Goal: Task Accomplishment & Management: Complete application form

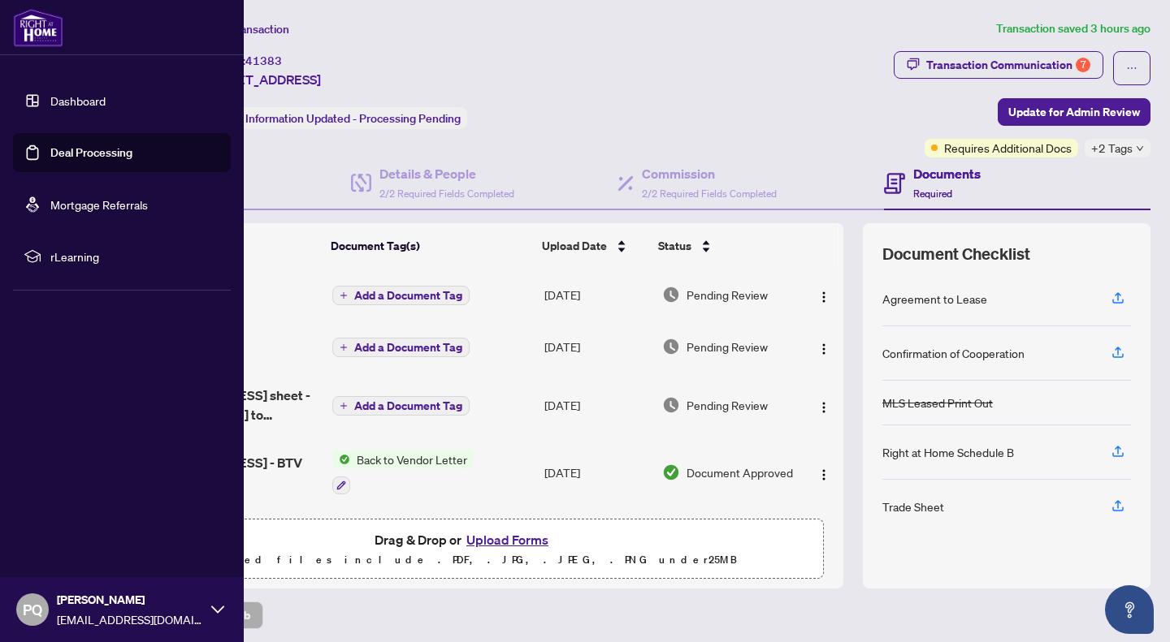
click at [50, 154] on link "Deal Processing" at bounding box center [91, 152] width 82 height 15
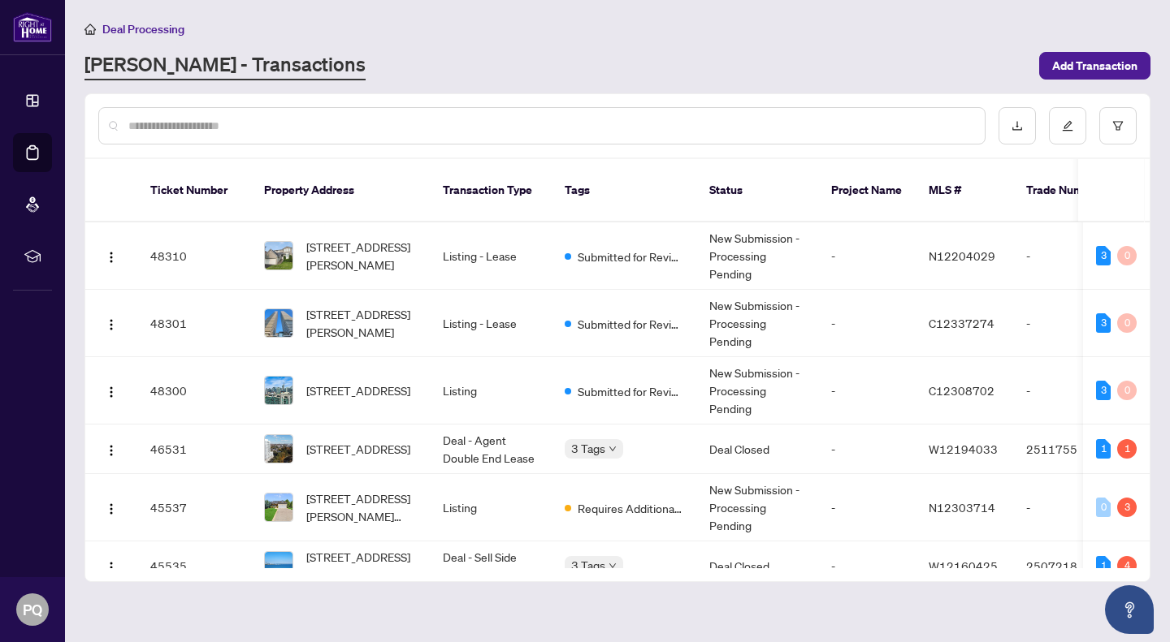
click at [354, 125] on input "text" at bounding box center [549, 126] width 843 height 18
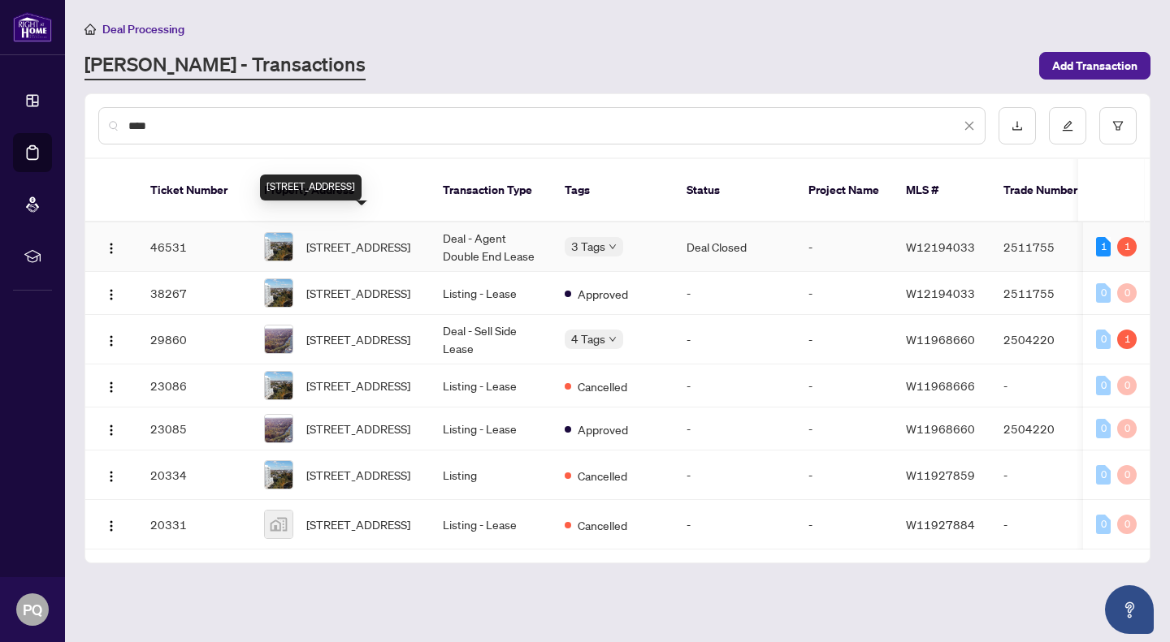
type input "****"
click at [388, 238] on span "[STREET_ADDRESS]" at bounding box center [358, 247] width 104 height 18
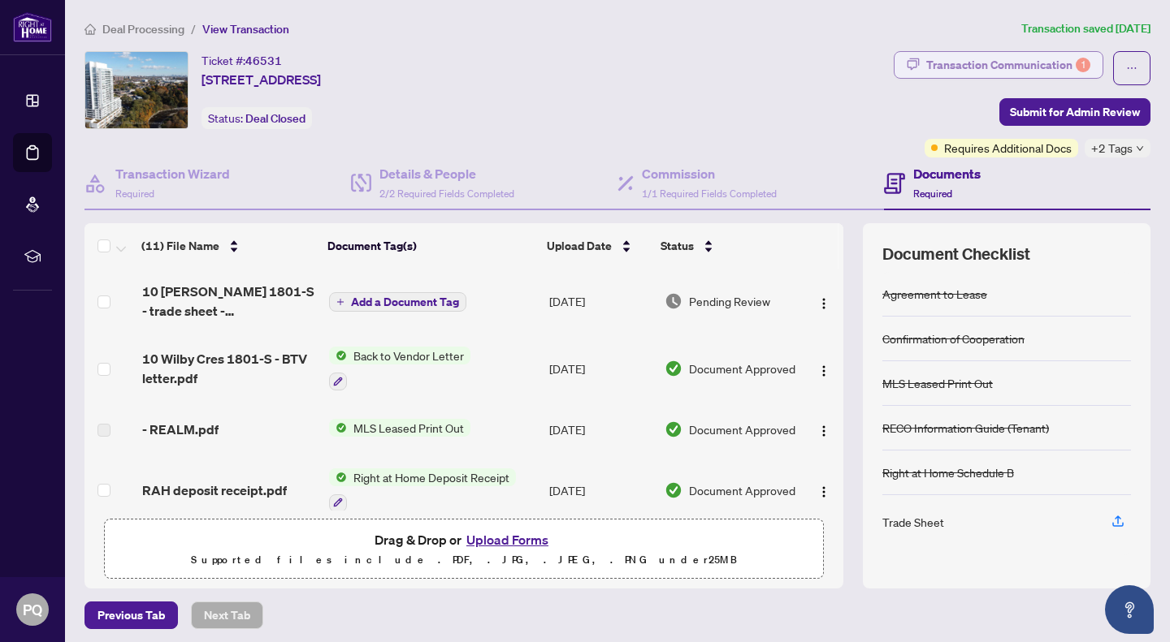
click at [1066, 54] on div "Transaction Communication 1" at bounding box center [1008, 65] width 164 height 26
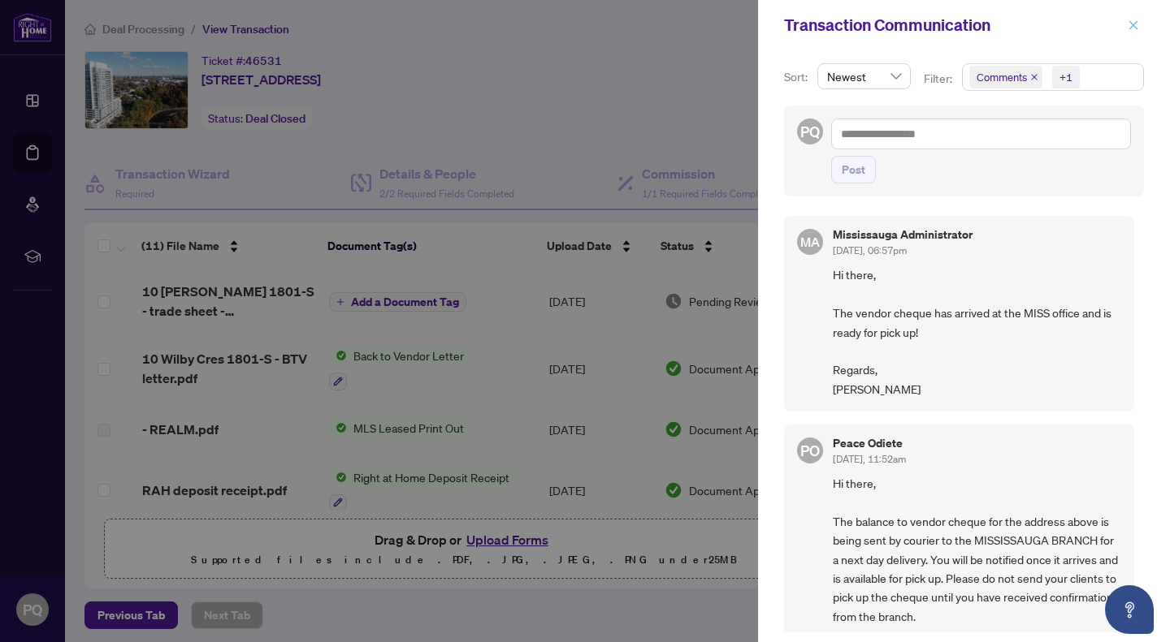
click at [1134, 28] on icon "close" at bounding box center [1132, 24] width 11 height 11
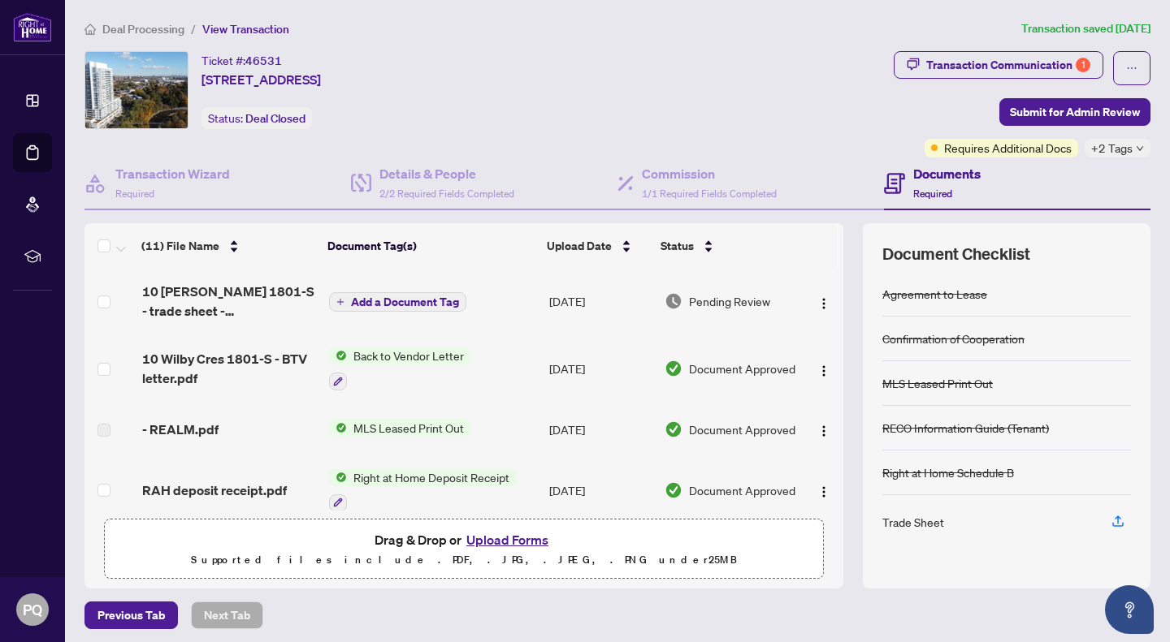
click at [1112, 149] on span "+2 Tags" at bounding box center [1111, 148] width 41 height 19
click at [771, 119] on div "Ticket #: 46531 [STREET_ADDRESS] Status: Deal Closed" at bounding box center [485, 90] width 802 height 78
click at [635, 105] on div "Ticket #: 46531 [STREET_ADDRESS] Status: Deal Closed" at bounding box center [485, 90] width 802 height 78
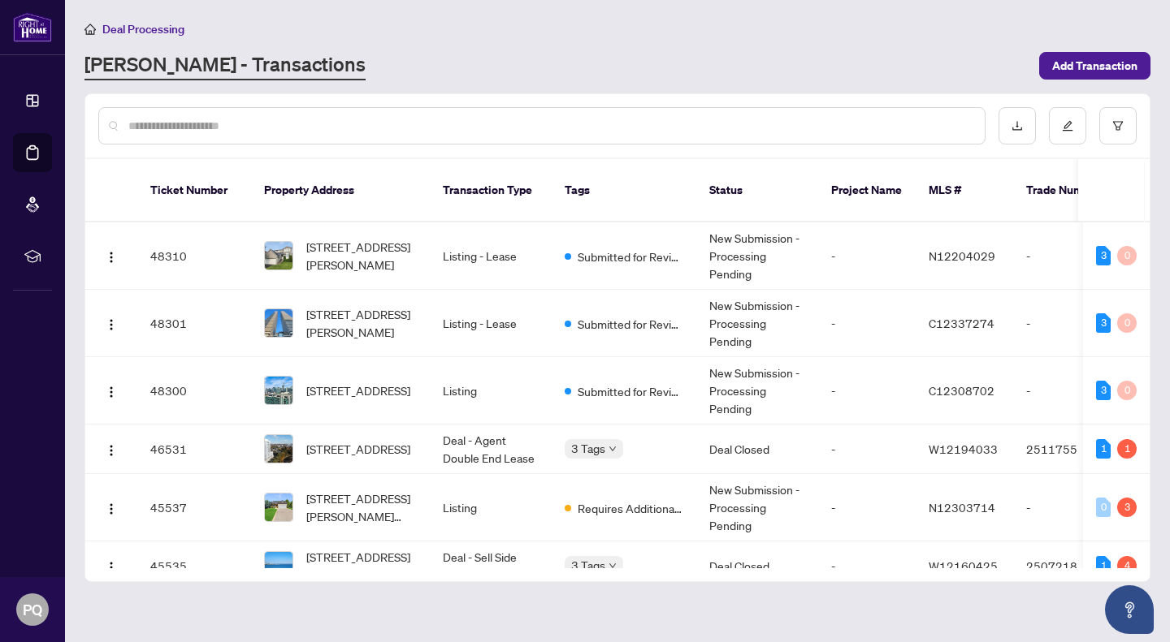
click at [284, 129] on input "text" at bounding box center [549, 126] width 843 height 18
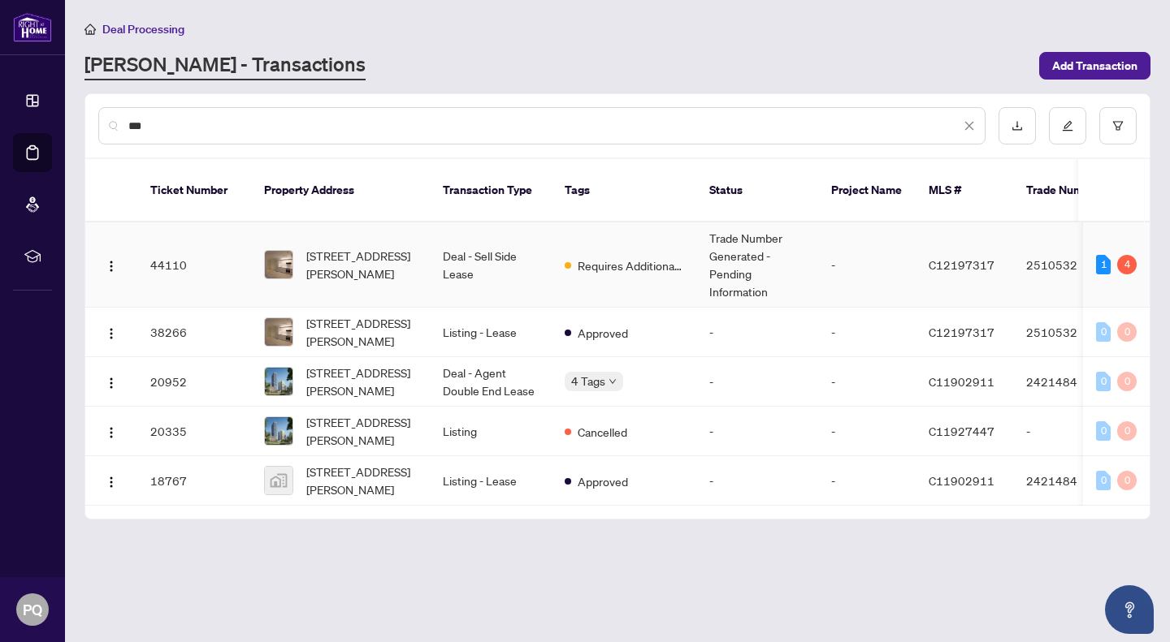
type input "***"
click at [415, 250] on span "[STREET_ADDRESS][PERSON_NAME]" at bounding box center [361, 265] width 110 height 36
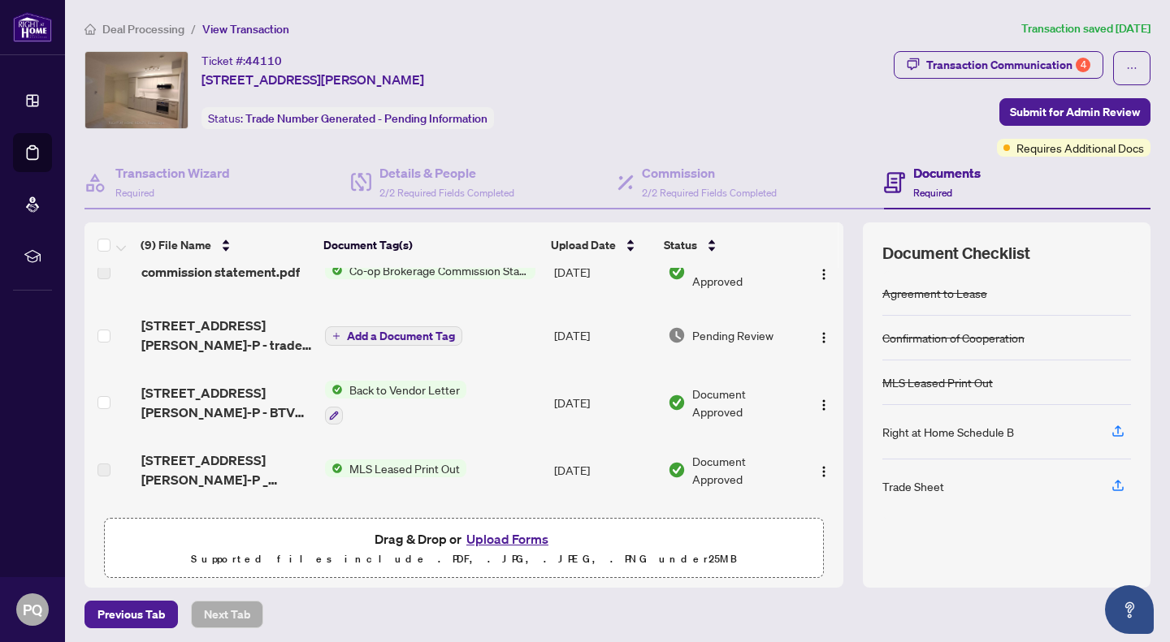
scroll to position [34, 0]
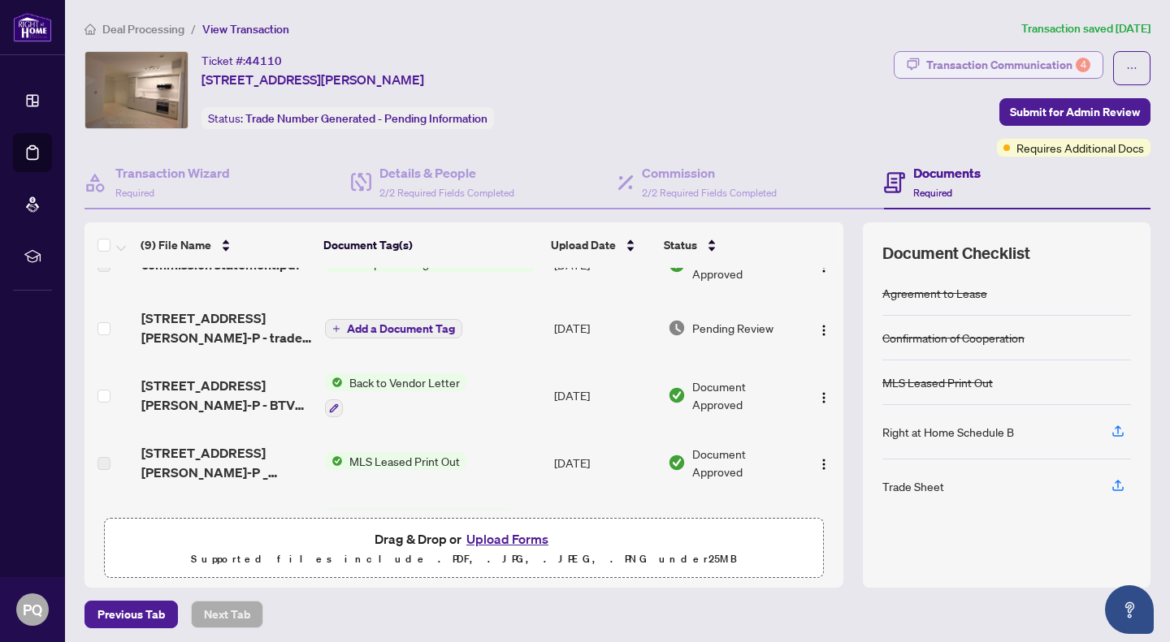
click at [1057, 63] on div "Transaction Communication 4" at bounding box center [1008, 65] width 164 height 26
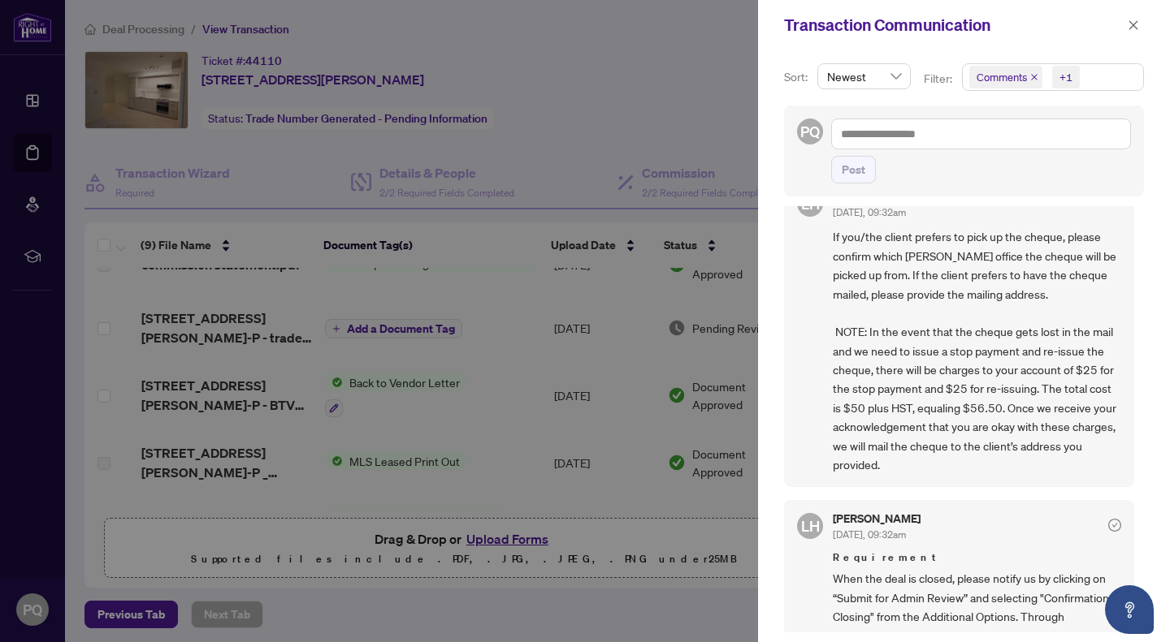
scroll to position [139, 0]
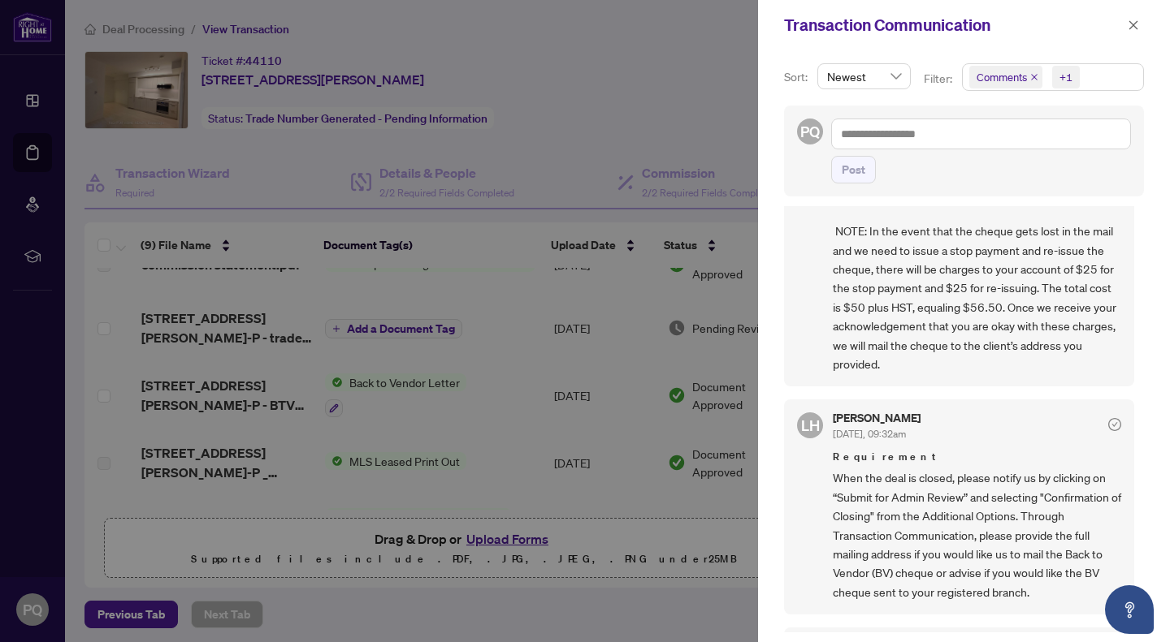
click at [78, 337] on div at bounding box center [585, 321] width 1170 height 642
click at [1124, 33] on span at bounding box center [1132, 24] width 21 height 19
click at [1136, 27] on icon "close" at bounding box center [1132, 24] width 11 height 11
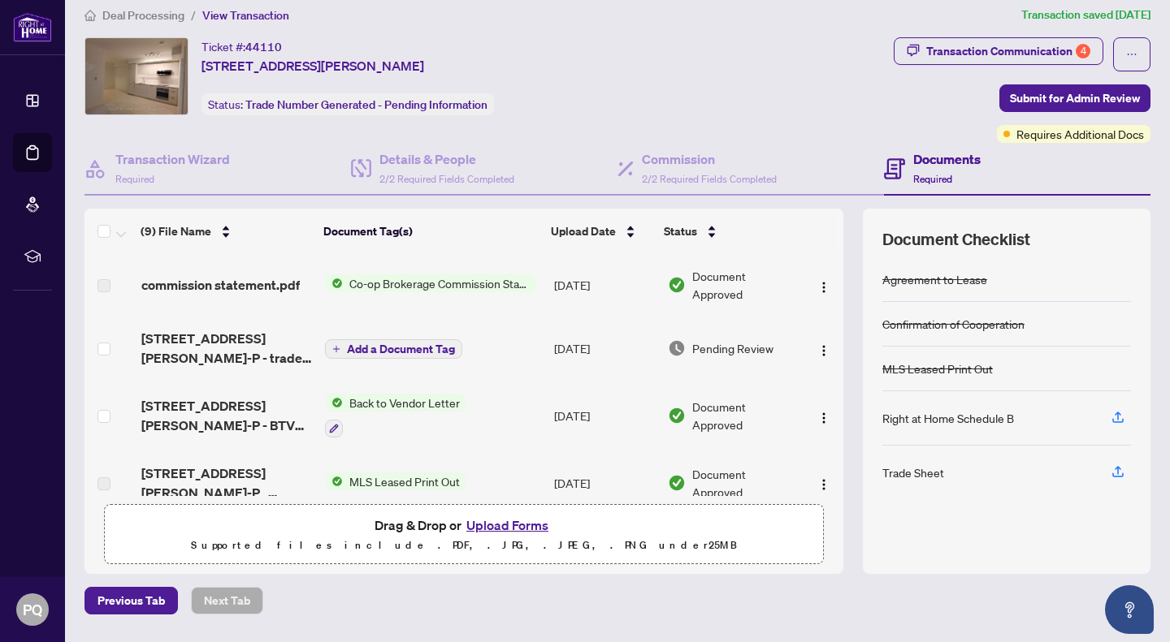
scroll to position [61, 0]
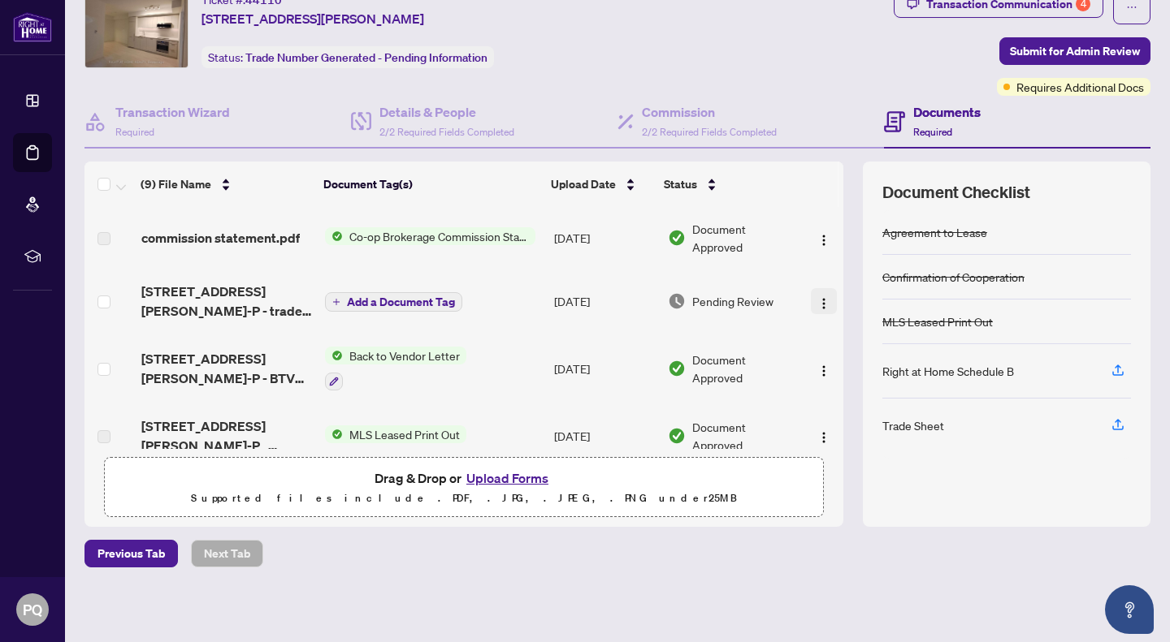
click at [817, 297] on img "button" at bounding box center [823, 303] width 13 height 13
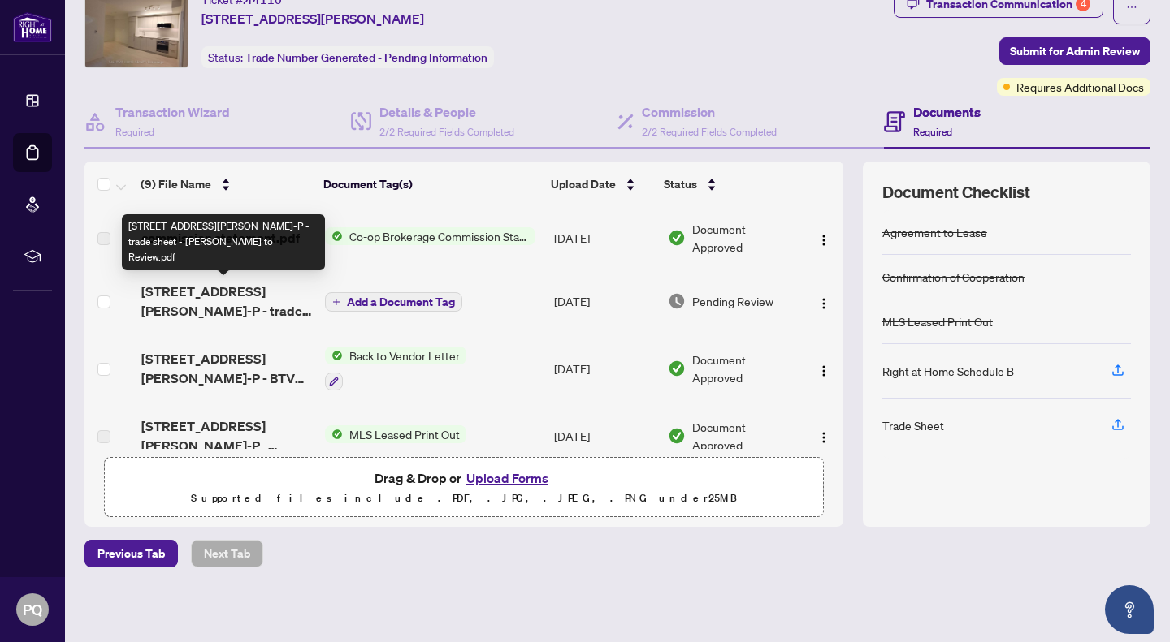
click at [262, 301] on span "[STREET_ADDRESS][PERSON_NAME]-P - trade sheet - [PERSON_NAME] to Review.pdf" at bounding box center [226, 301] width 171 height 39
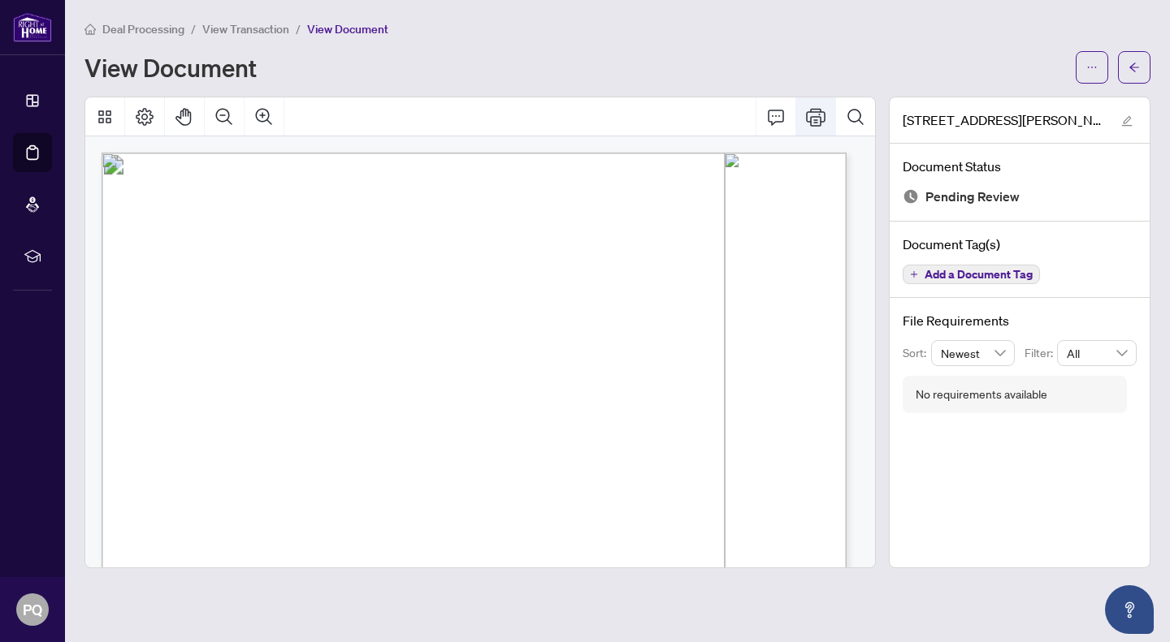
click at [814, 117] on icon "Print" at bounding box center [815, 116] width 19 height 19
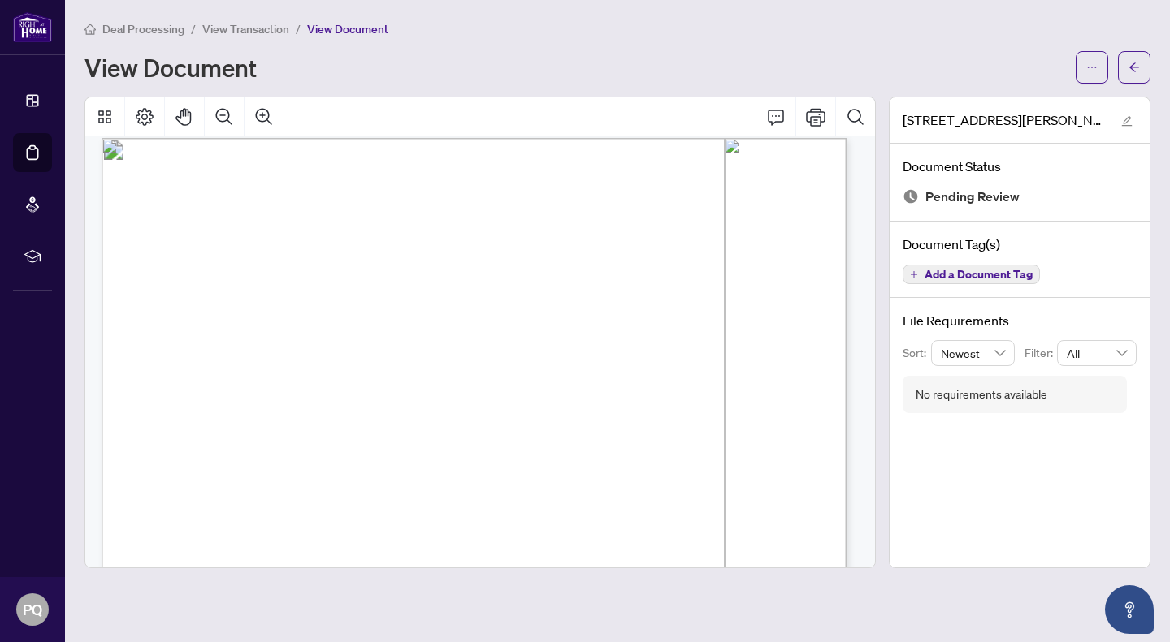
scroll to position [15, 0]
click at [1128, 76] on span "button" at bounding box center [1133, 67] width 11 height 26
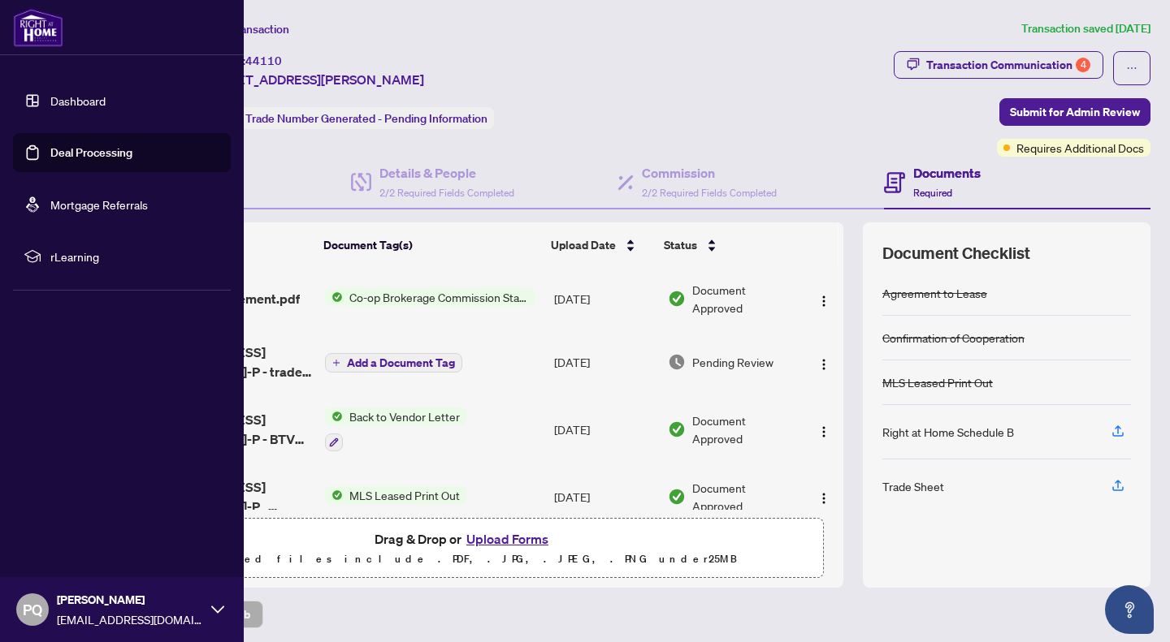
click at [51, 147] on link "Deal Processing" at bounding box center [91, 152] width 82 height 15
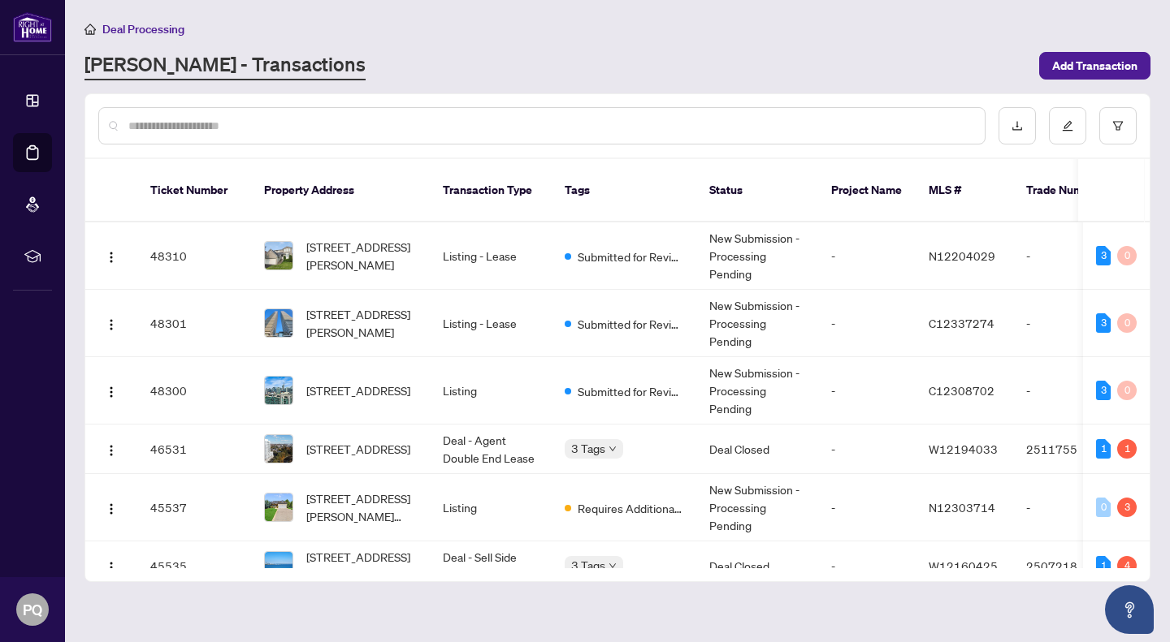
click at [289, 118] on input "text" at bounding box center [549, 126] width 843 height 18
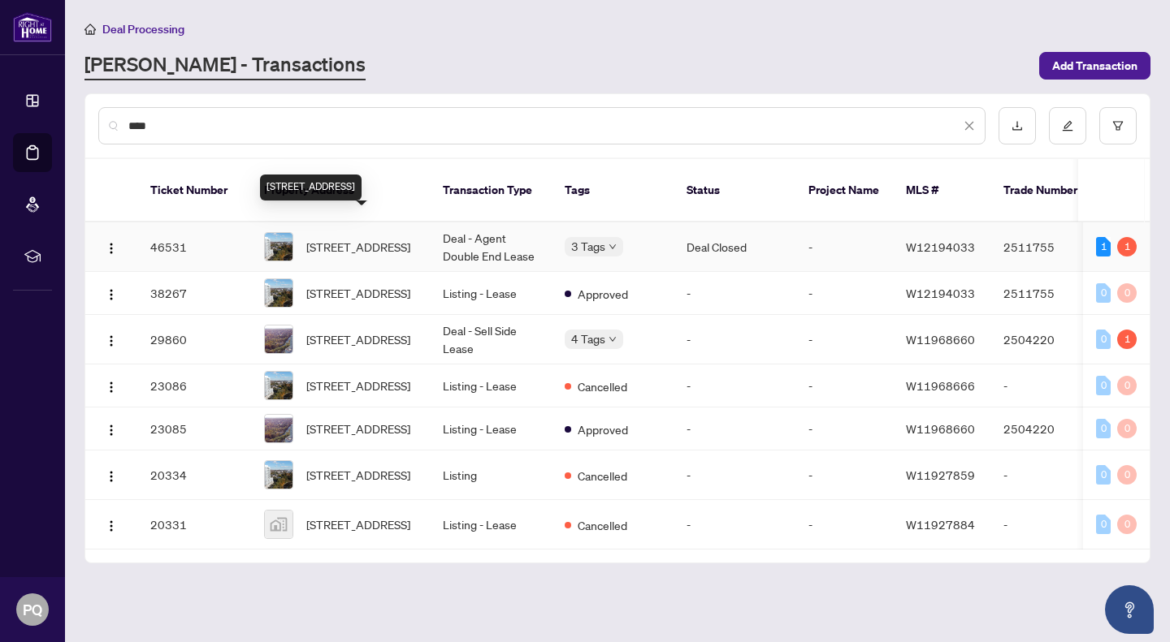
type input "****"
click at [370, 238] on span "[STREET_ADDRESS]" at bounding box center [358, 247] width 104 height 18
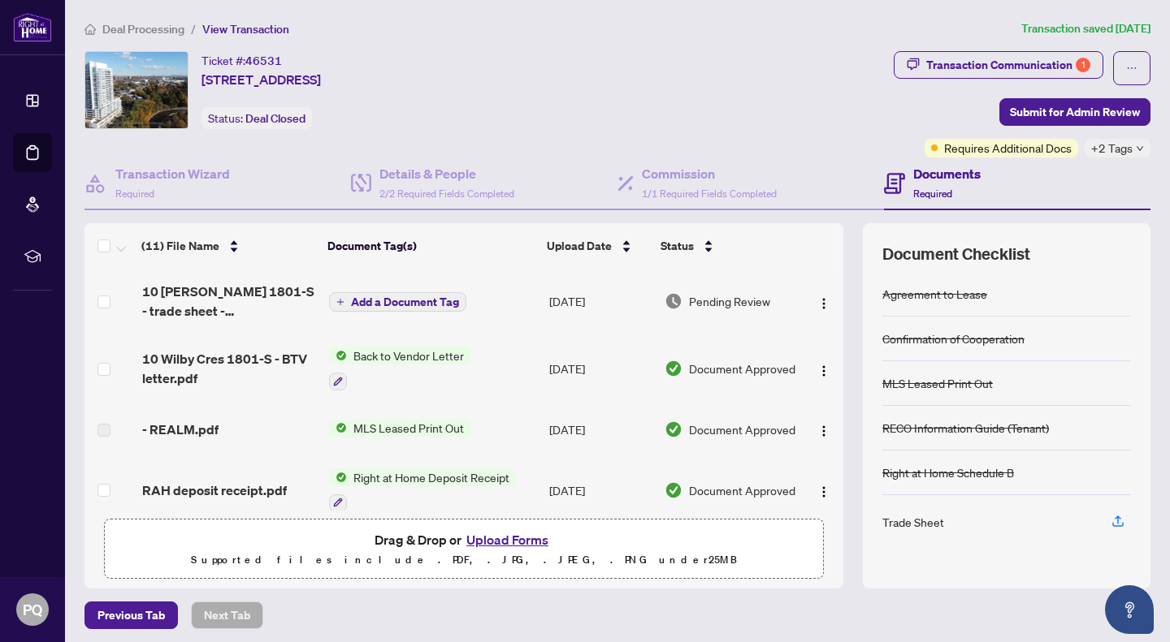
drag, startPoint x: 832, startPoint y: 329, endPoint x: 832, endPoint y: 313, distance: 16.2
click at [832, 313] on div "(11) File Name Document Tag(s) Upload Date Status 10 [PERSON_NAME] 1801-S - tra…" at bounding box center [617, 405] width 1066 height 365
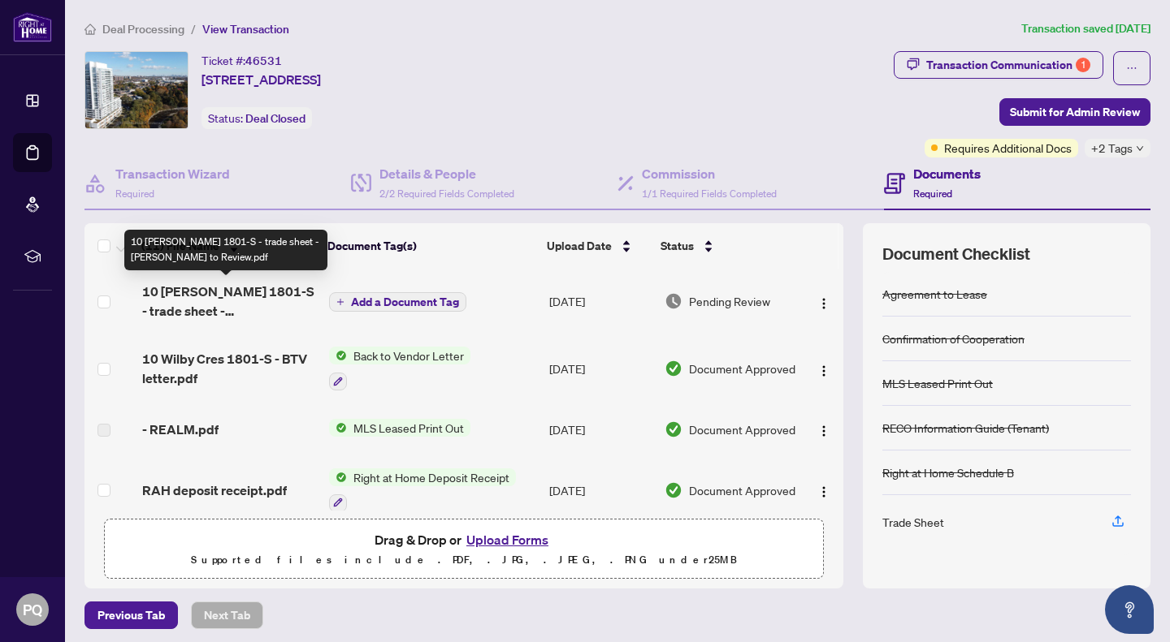
click at [191, 297] on span "10 [PERSON_NAME] 1801-S - trade sheet - [PERSON_NAME] to Review.pdf" at bounding box center [229, 301] width 174 height 39
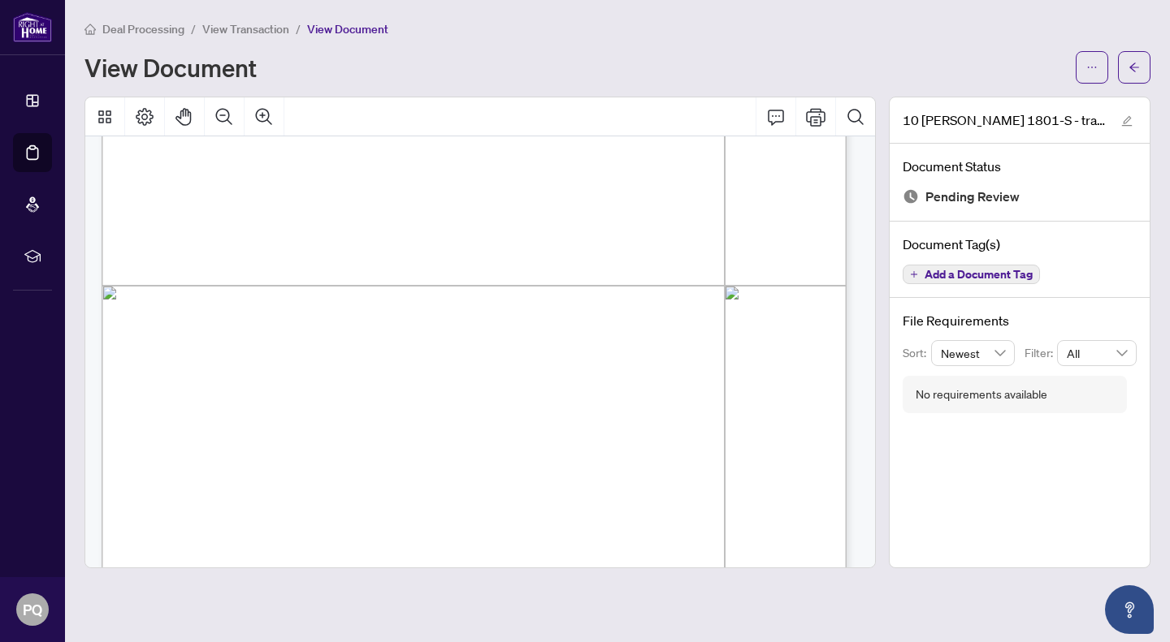
scroll to position [492, 0]
click at [821, 118] on icon "Print" at bounding box center [815, 116] width 19 height 19
click at [1134, 63] on icon "arrow-left" at bounding box center [1134, 67] width 10 height 9
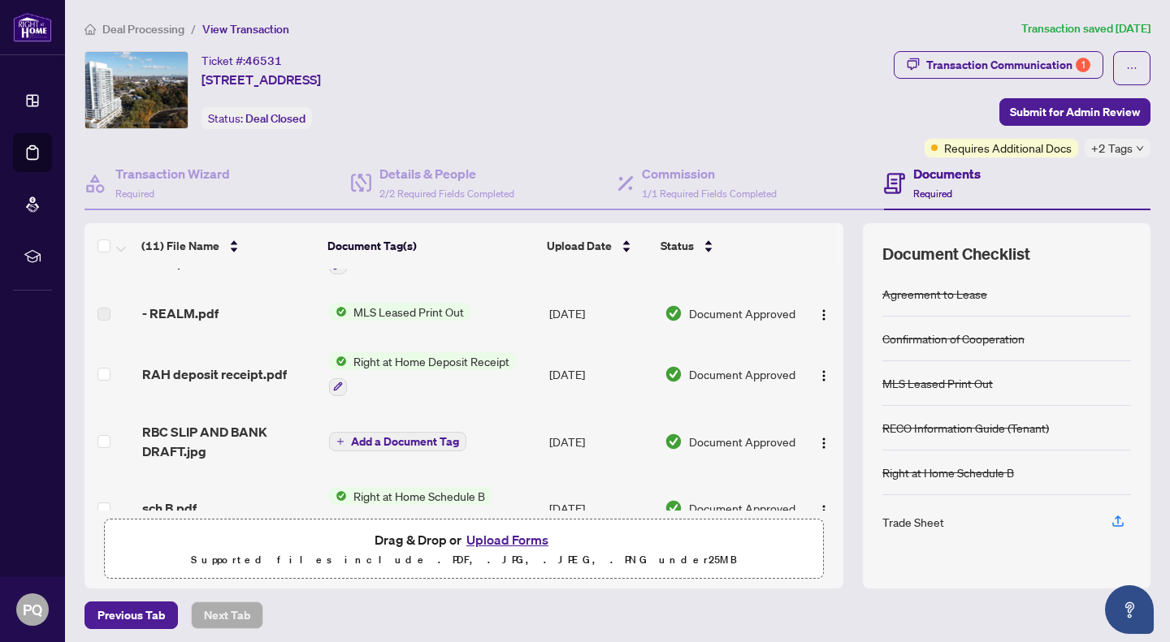
scroll to position [163, 0]
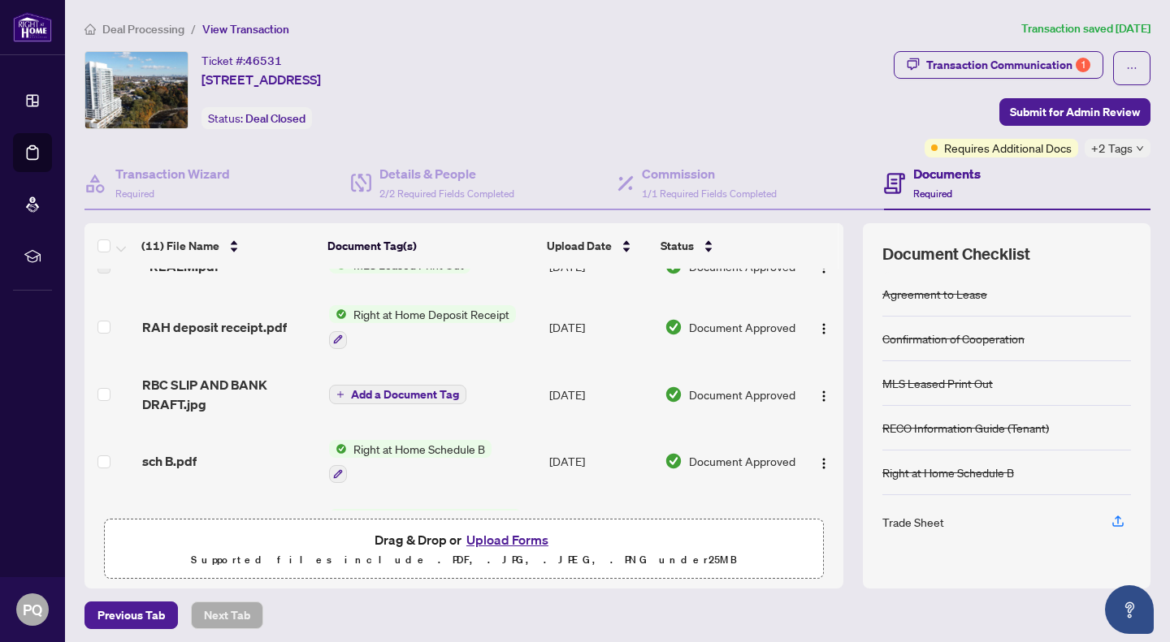
click at [507, 538] on button "Upload Forms" at bounding box center [507, 540] width 92 height 21
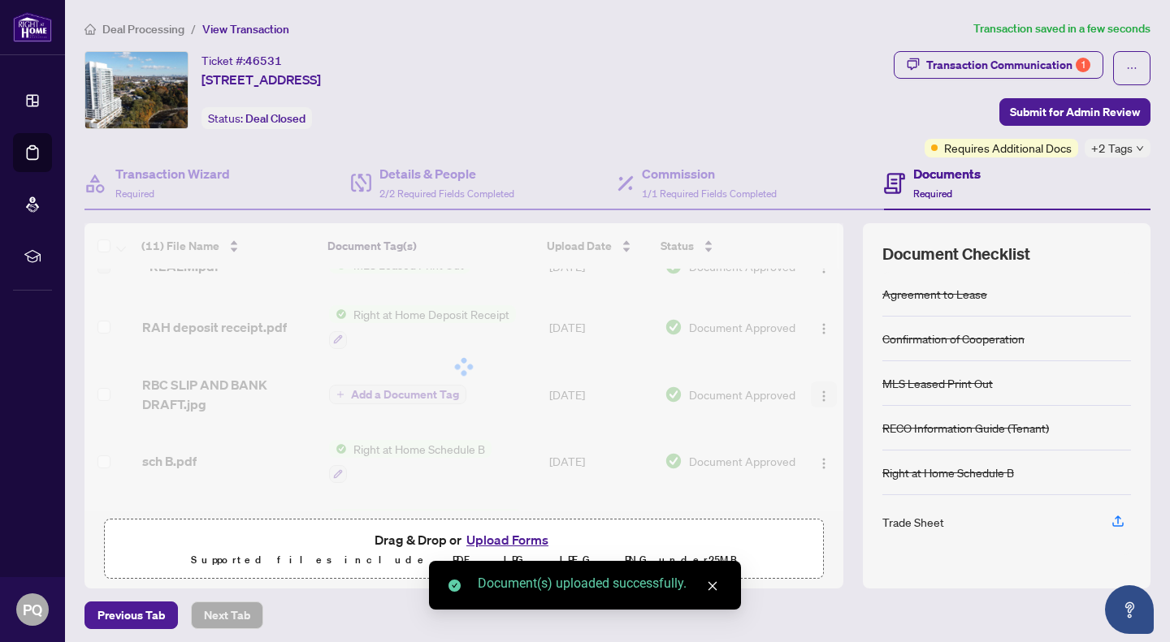
drag, startPoint x: 823, startPoint y: 383, endPoint x: 818, endPoint y: 441, distance: 57.9
click at [813, 453] on div "(11) File Name Document Tag(s) Upload Date Status 10 [PERSON_NAME] 1801-S - tra…" at bounding box center [463, 367] width 759 height 288
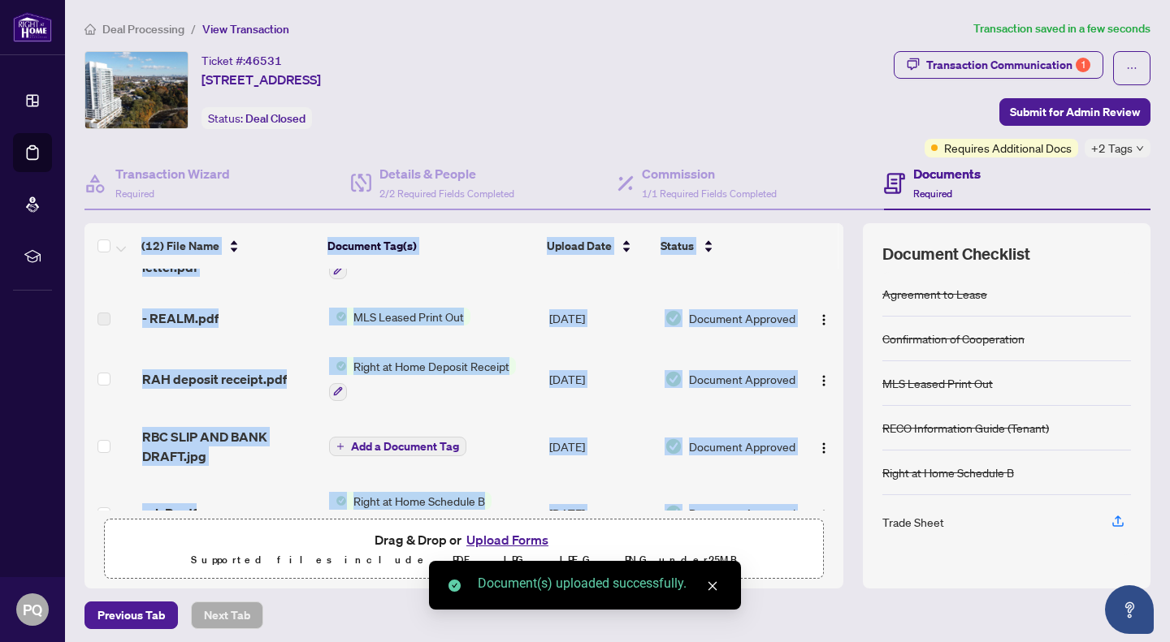
click at [760, 362] on td "Document Approved" at bounding box center [730, 379] width 145 height 70
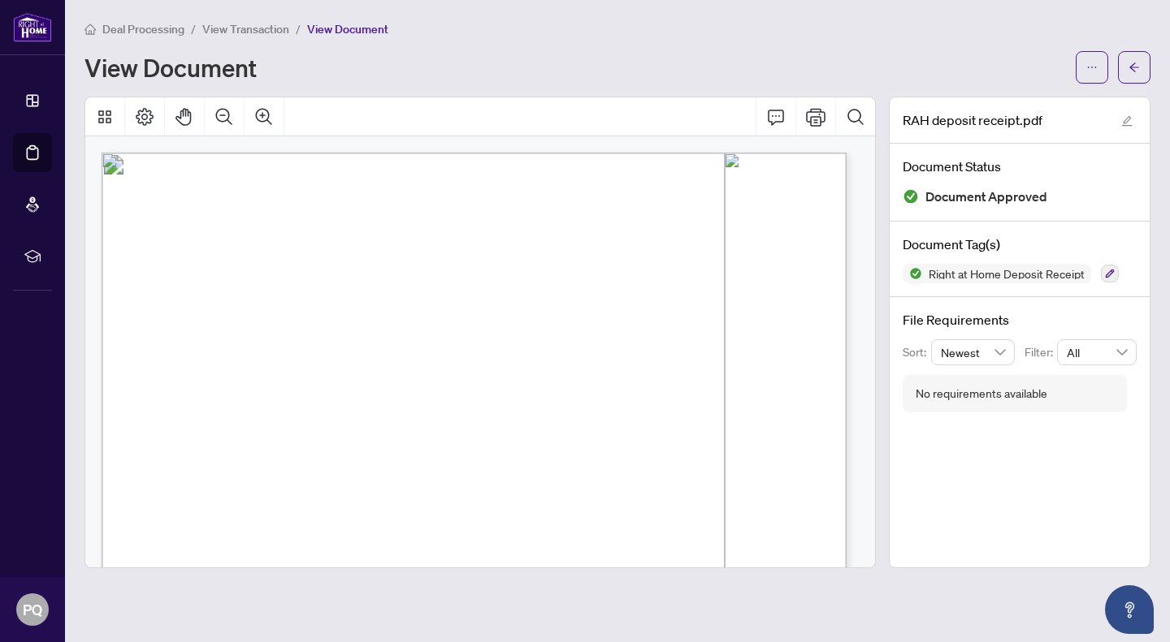
click at [1146, 58] on button "button" at bounding box center [1134, 67] width 32 height 32
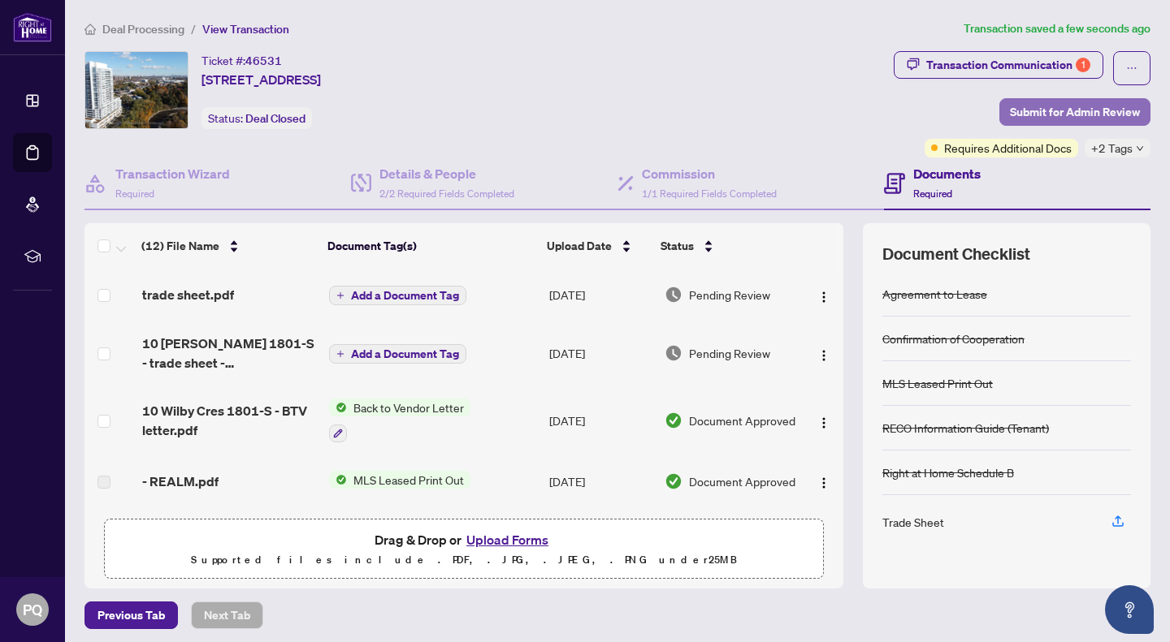
click at [1060, 111] on span "Submit for Admin Review" at bounding box center [1075, 112] width 130 height 26
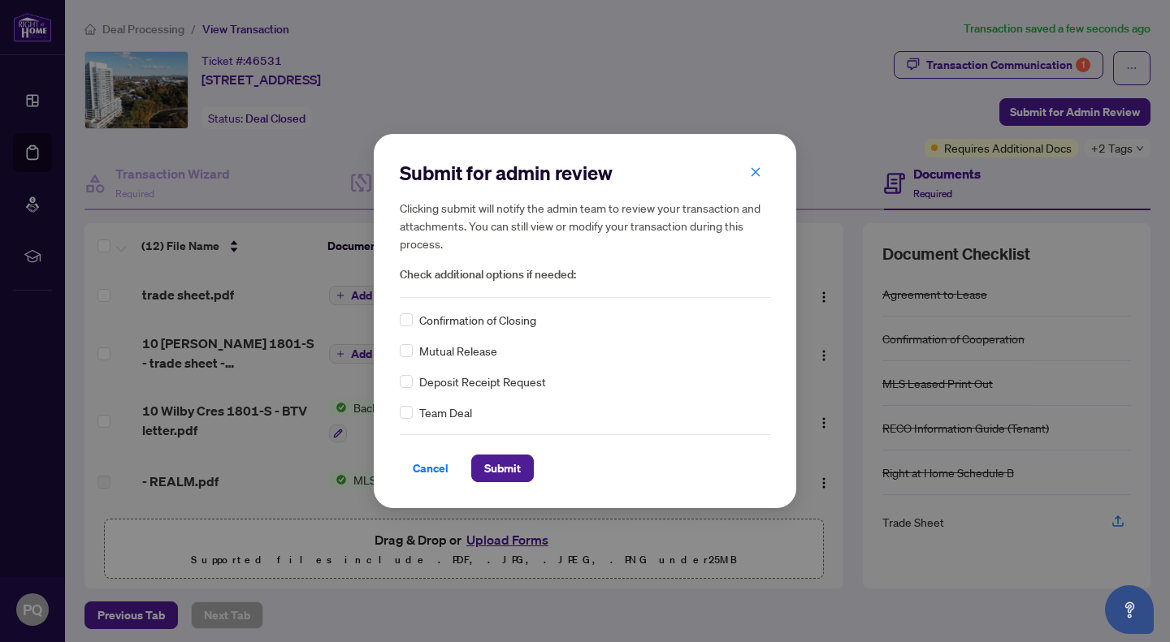
click at [443, 313] on span "Confirmation of Closing" at bounding box center [477, 320] width 117 height 18
click at [404, 327] on label at bounding box center [406, 320] width 13 height 18
click at [485, 468] on span "Submit" at bounding box center [502, 469] width 37 height 26
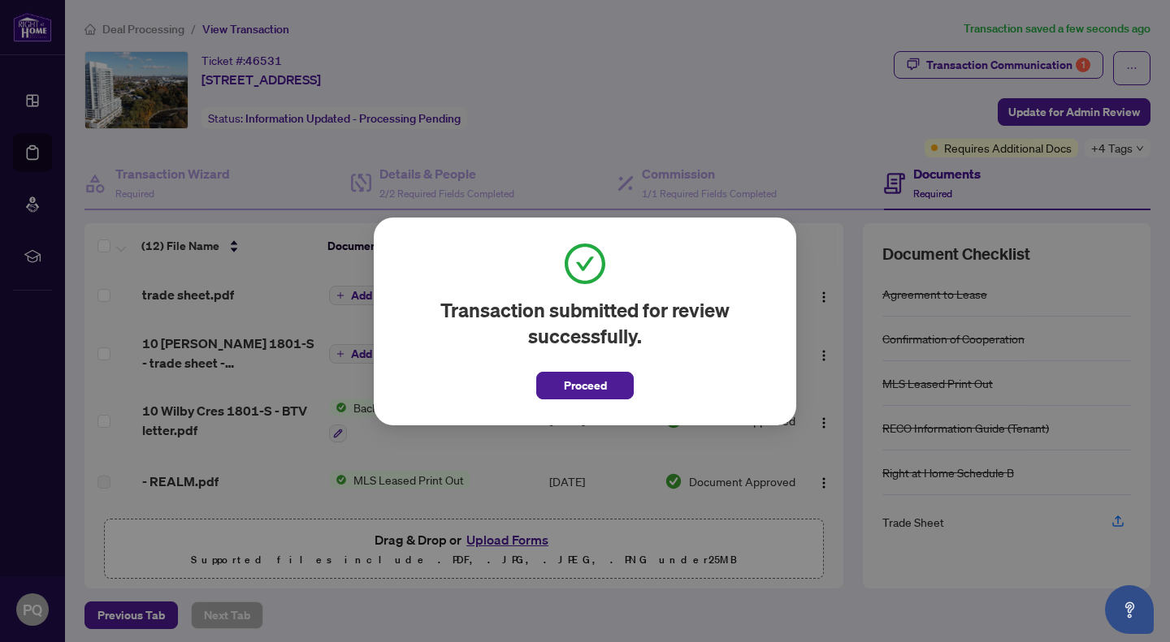
drag, startPoint x: 583, startPoint y: 396, endPoint x: 574, endPoint y: 390, distance: 10.6
click at [584, 396] on span "Proceed" at bounding box center [585, 386] width 43 height 26
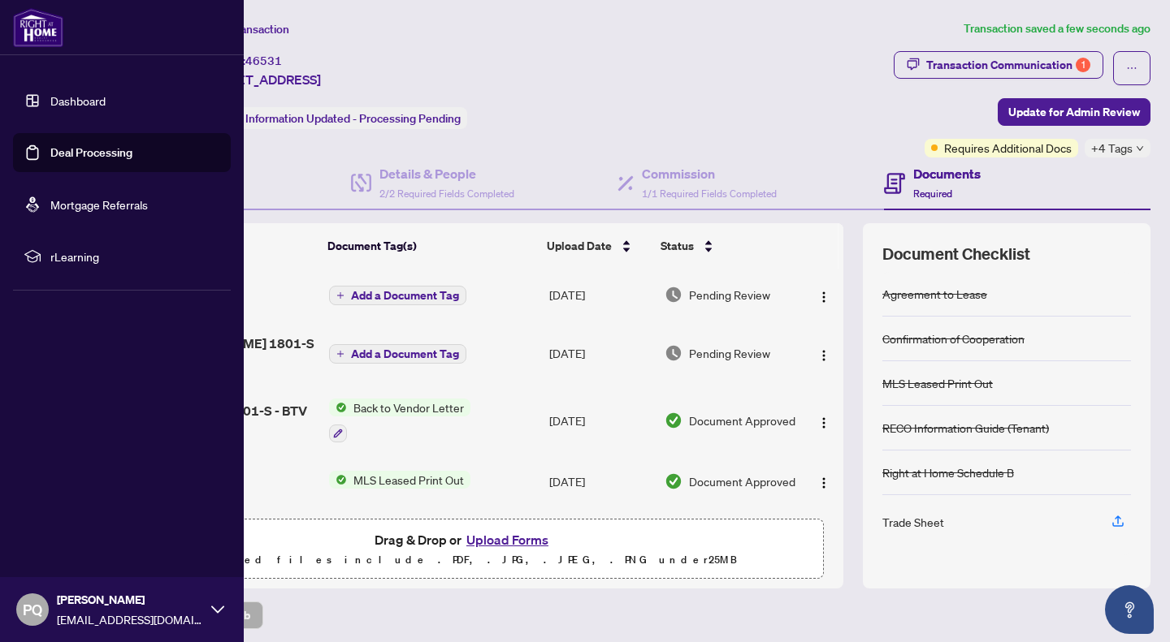
click at [50, 155] on link "Deal Processing" at bounding box center [91, 152] width 82 height 15
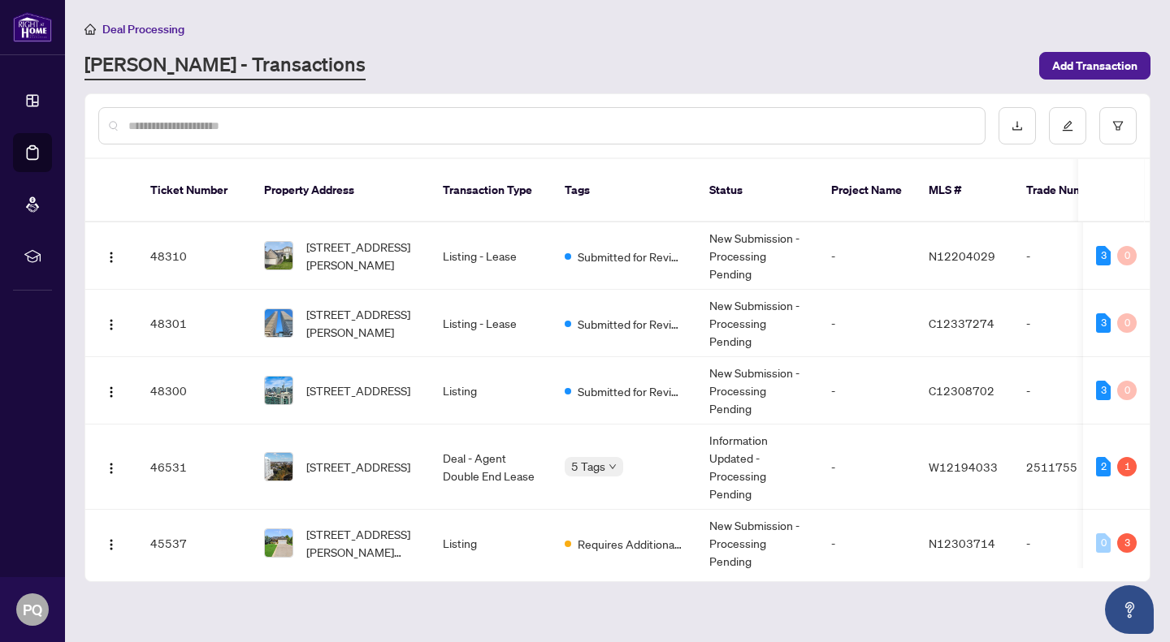
click at [467, 130] on input "text" at bounding box center [549, 126] width 843 height 18
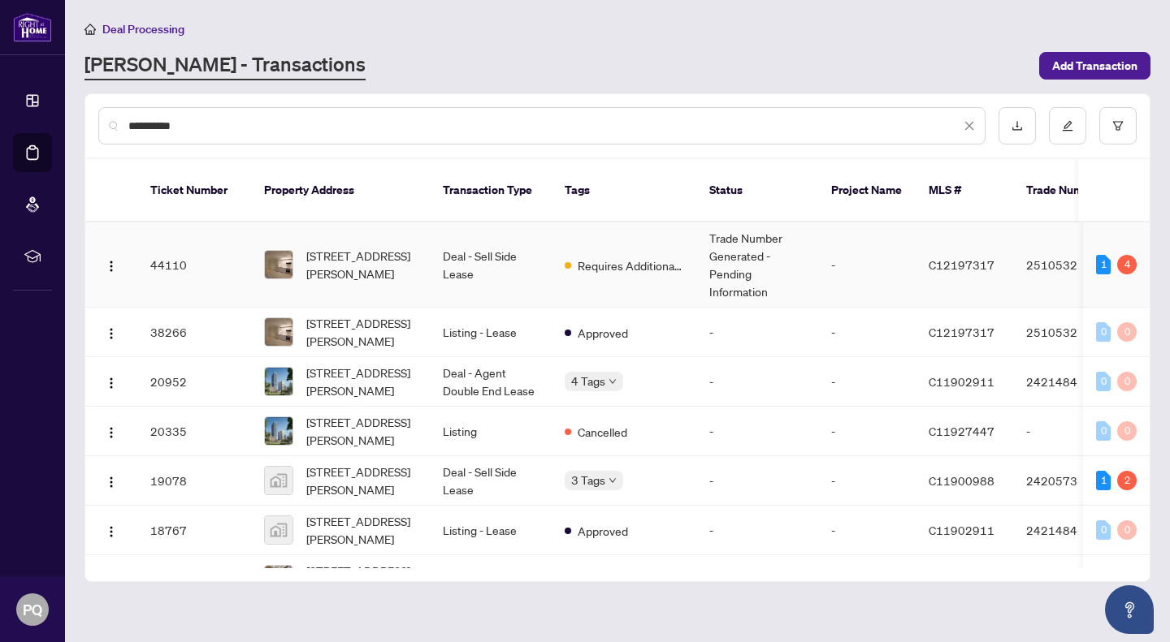
type input "**********"
click at [472, 251] on td "Deal - Sell Side Lease" at bounding box center [491, 265] width 122 height 85
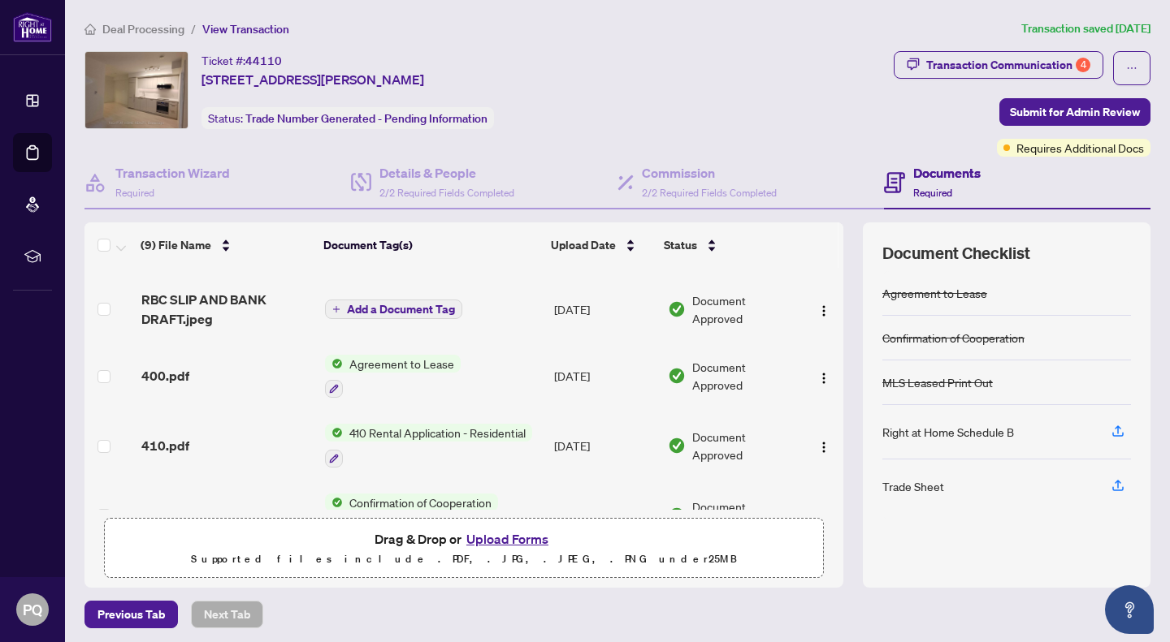
scroll to position [365, 0]
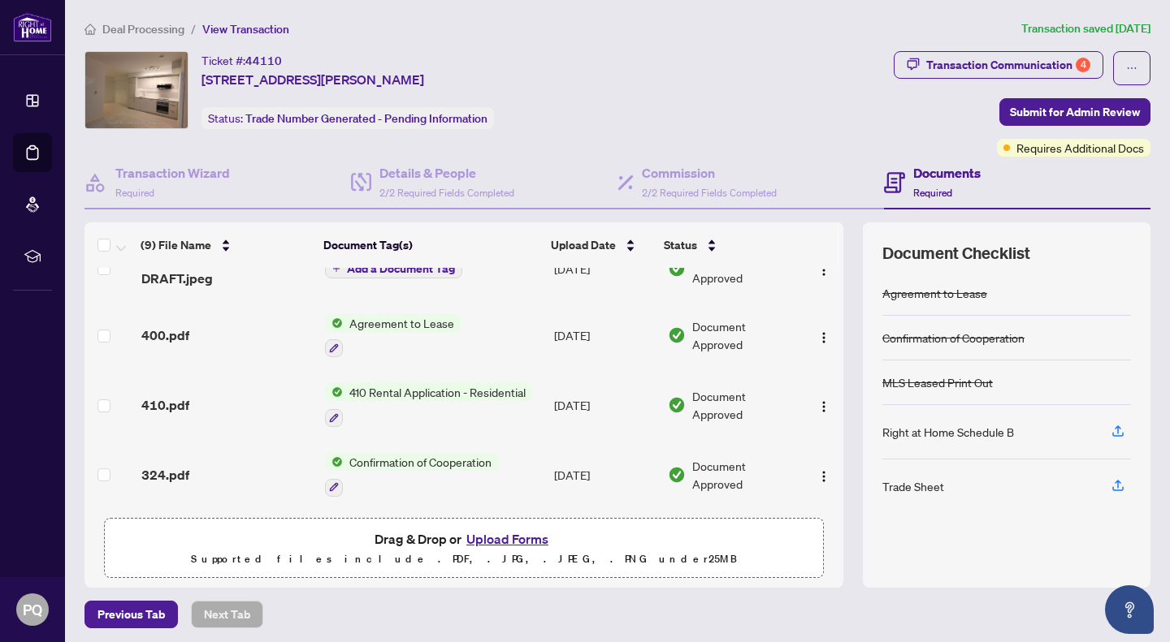
click at [504, 539] on button "Upload Forms" at bounding box center [507, 539] width 92 height 21
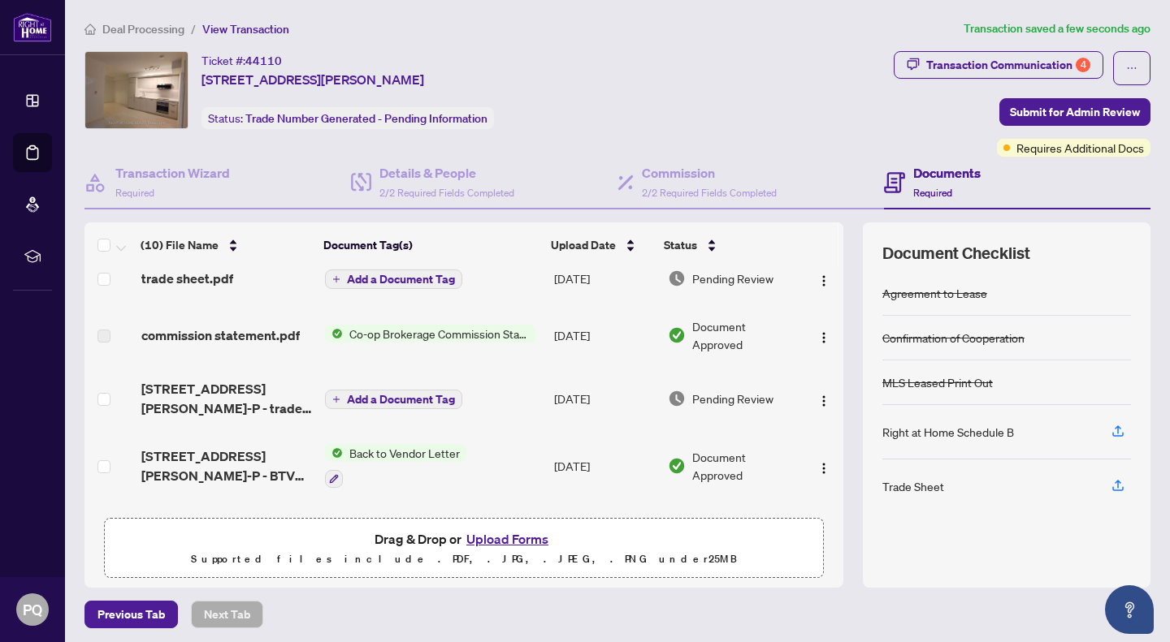
scroll to position [0, 0]
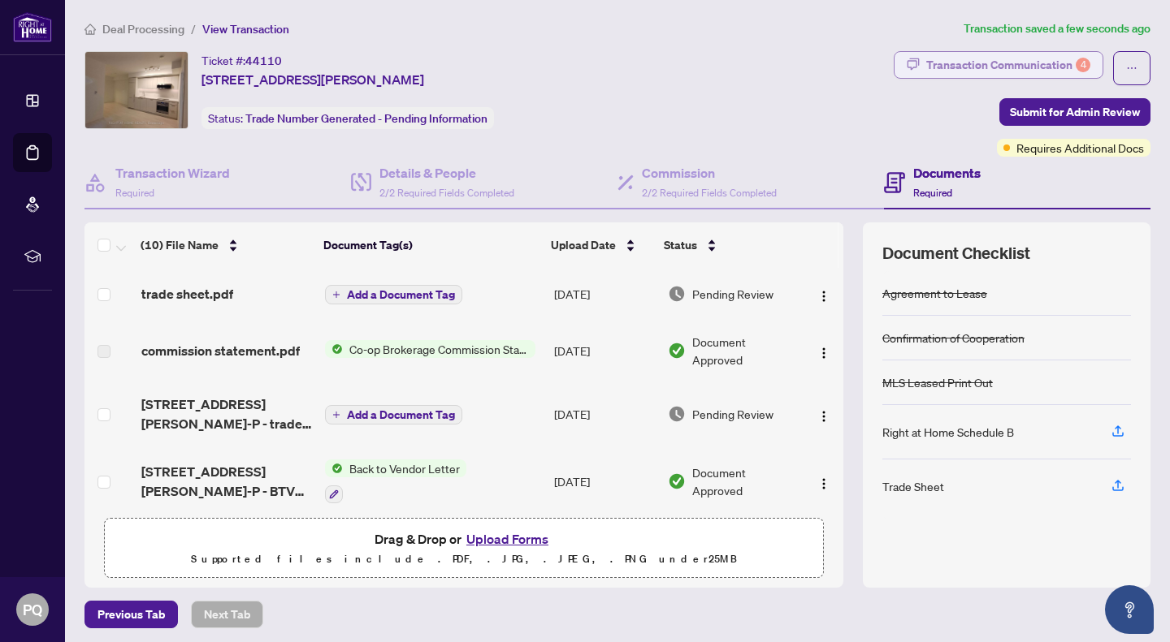
click at [1075, 61] on div "4" at bounding box center [1082, 65] width 15 height 15
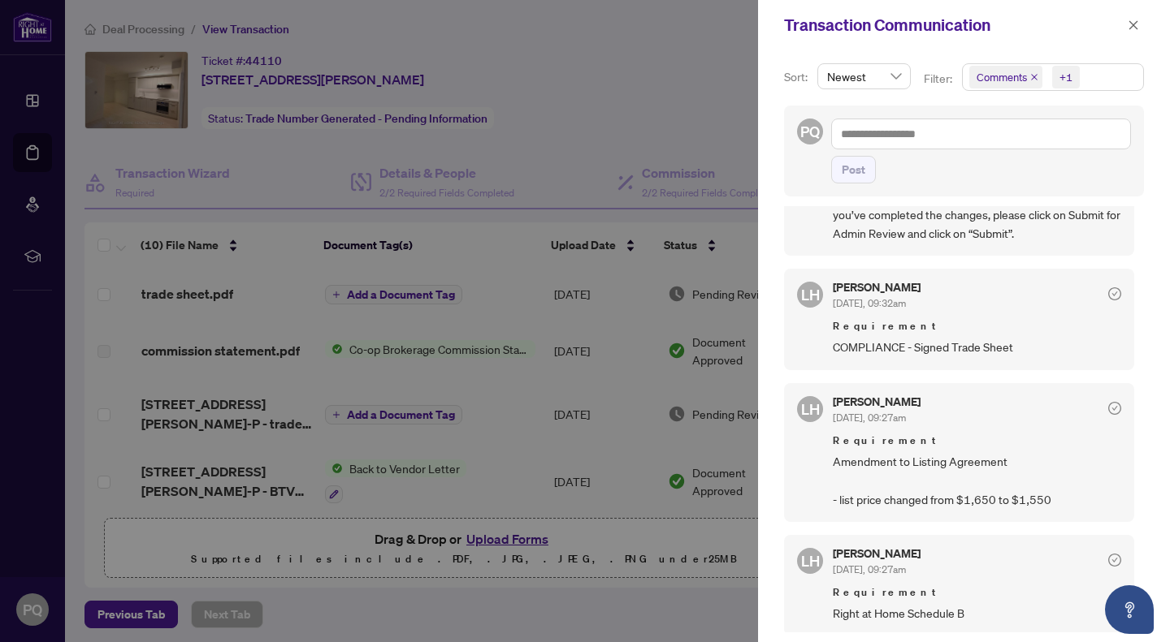
scroll to position [763, 0]
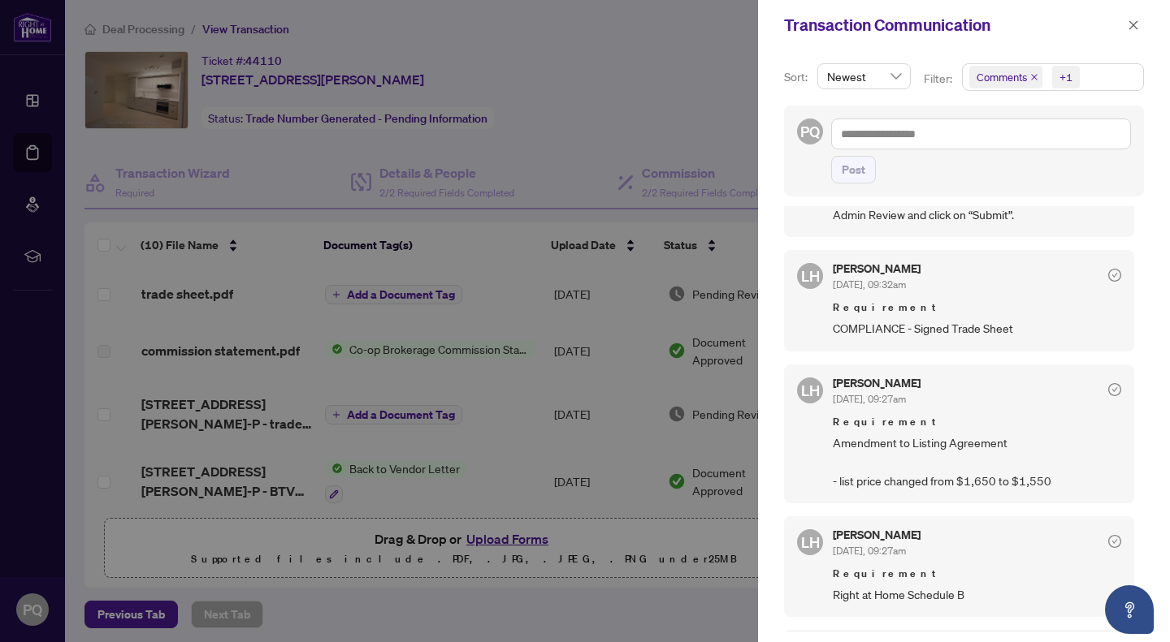
click at [586, 111] on div at bounding box center [585, 321] width 1170 height 642
click at [1139, 24] on button "button" at bounding box center [1132, 24] width 21 height 19
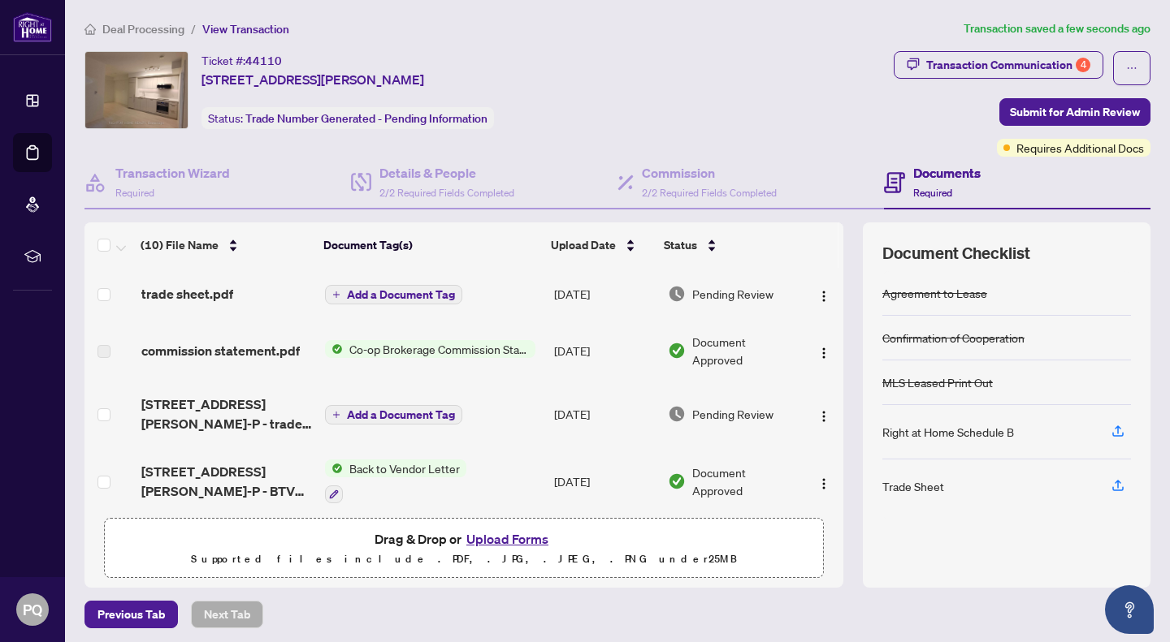
click at [791, 113] on div "Ticket #: 44110 [STREET_ADDRESS][PERSON_NAME] Status: Trade Number Generated - …" at bounding box center [485, 90] width 802 height 78
click at [1088, 112] on span "Submit for Admin Review" at bounding box center [1075, 112] width 130 height 26
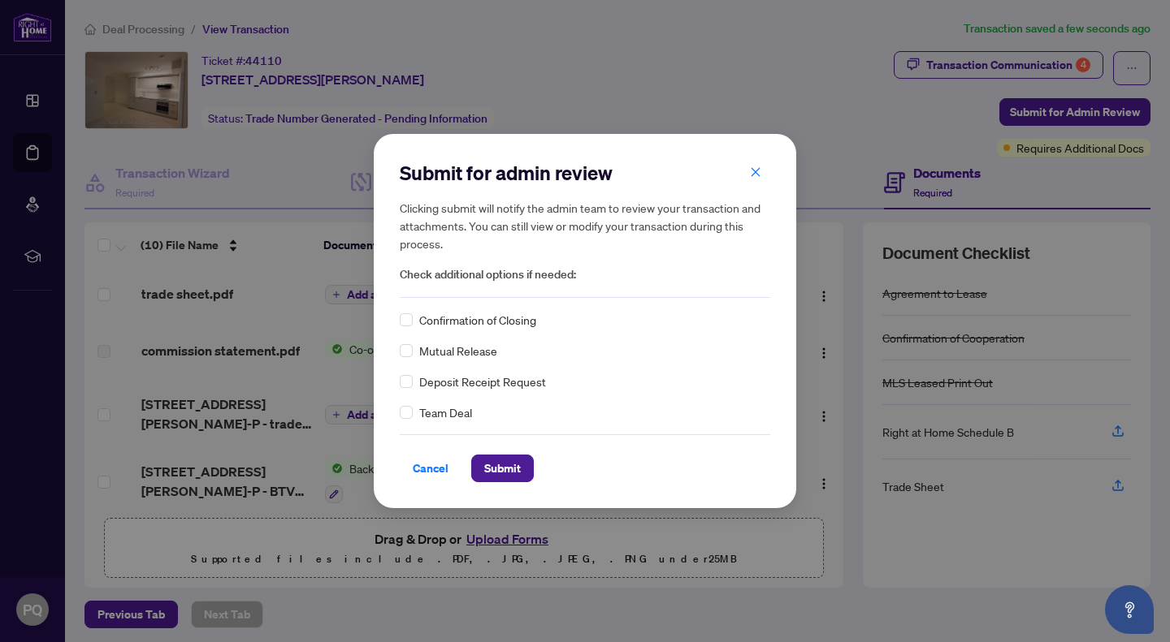
click at [474, 314] on span "Confirmation of Closing" at bounding box center [477, 320] width 117 height 18
click at [491, 481] on span "Submit" at bounding box center [502, 469] width 37 height 26
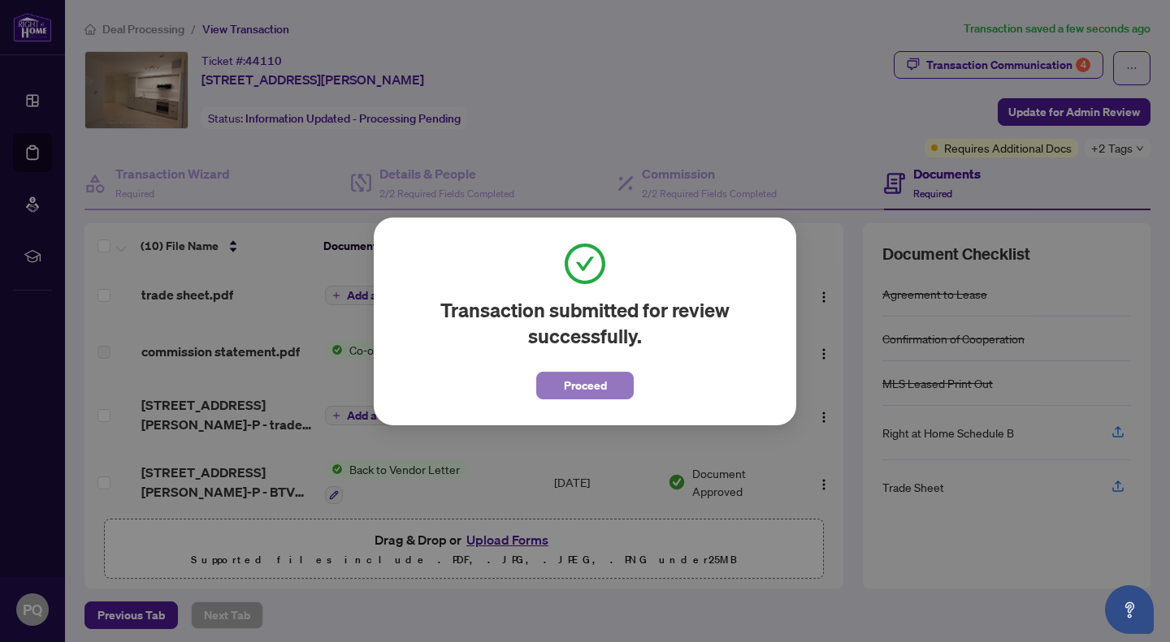
click at [573, 383] on span "Proceed" at bounding box center [585, 386] width 43 height 26
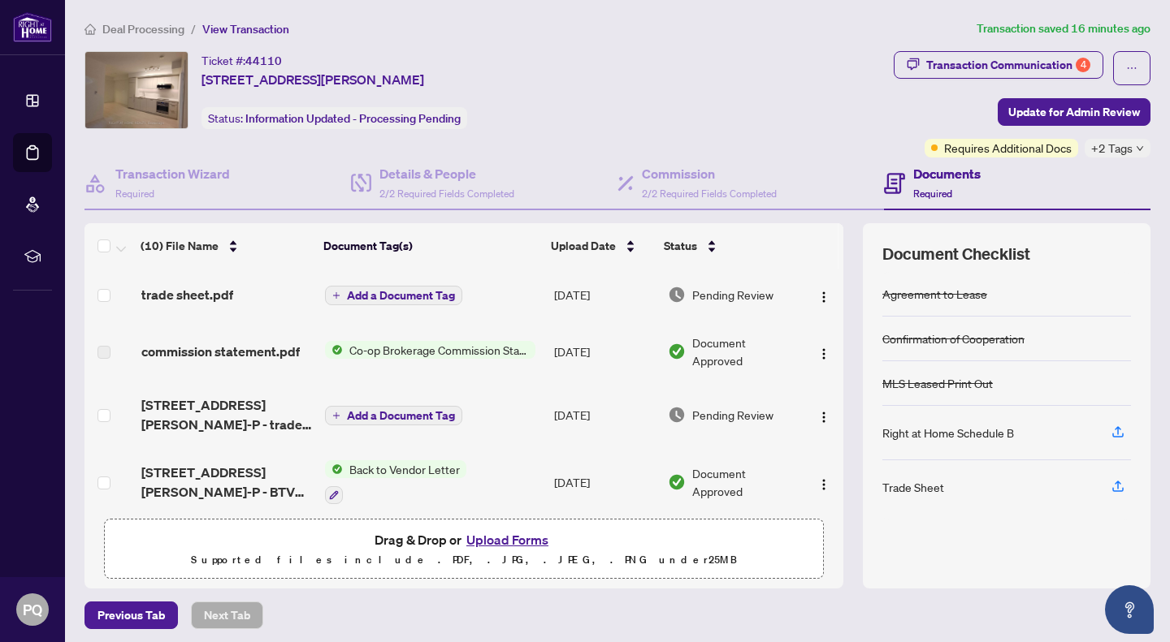
click at [510, 530] on button "Upload Forms" at bounding box center [507, 540] width 92 height 21
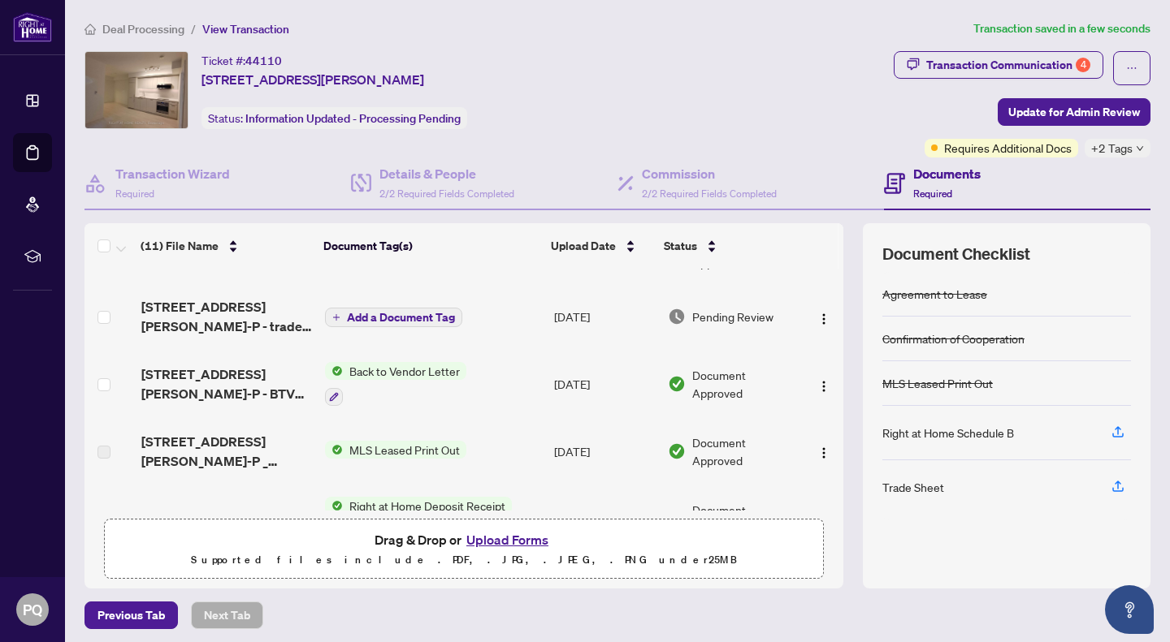
scroll to position [0, 0]
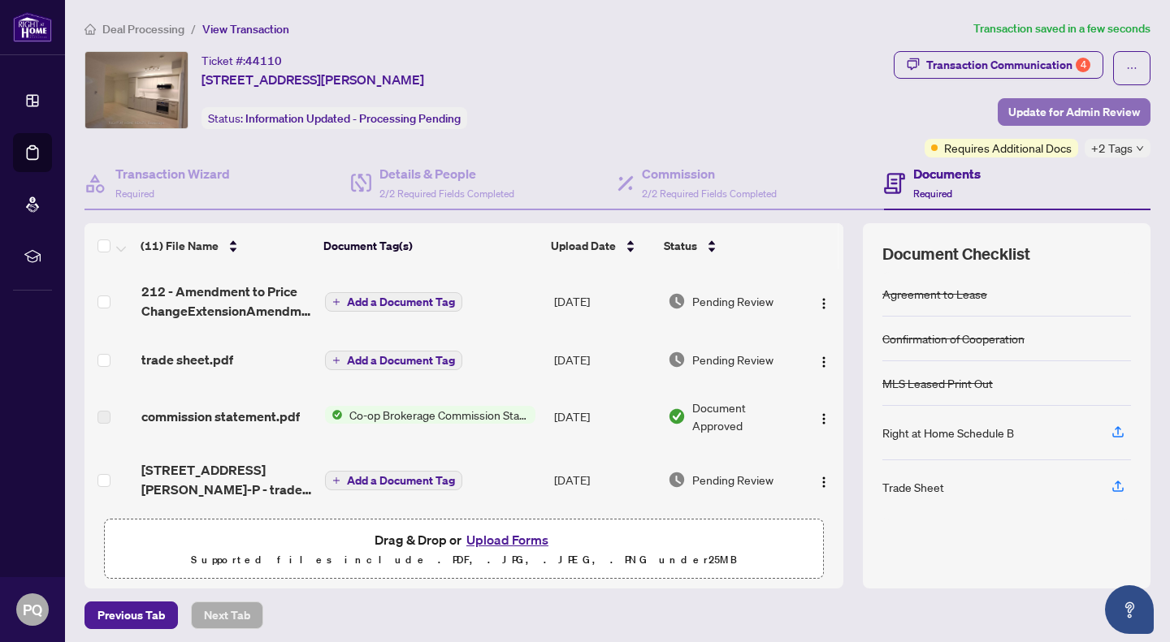
click at [1083, 113] on span "Update for Admin Review" at bounding box center [1074, 112] width 132 height 26
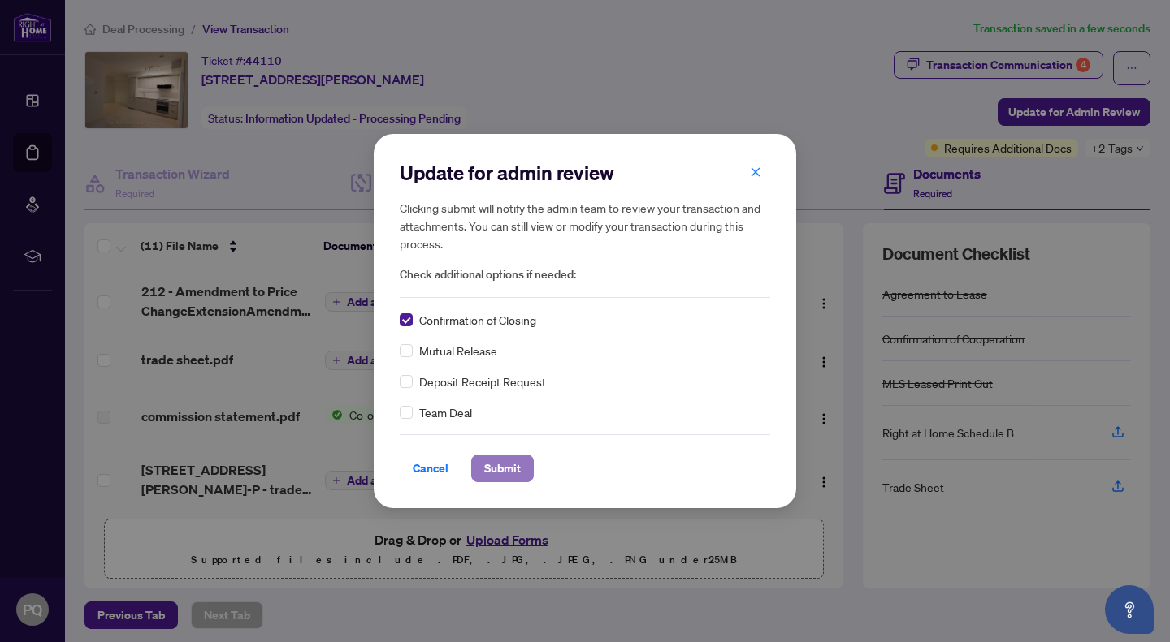
click at [497, 468] on span "Submit" at bounding box center [502, 469] width 37 height 26
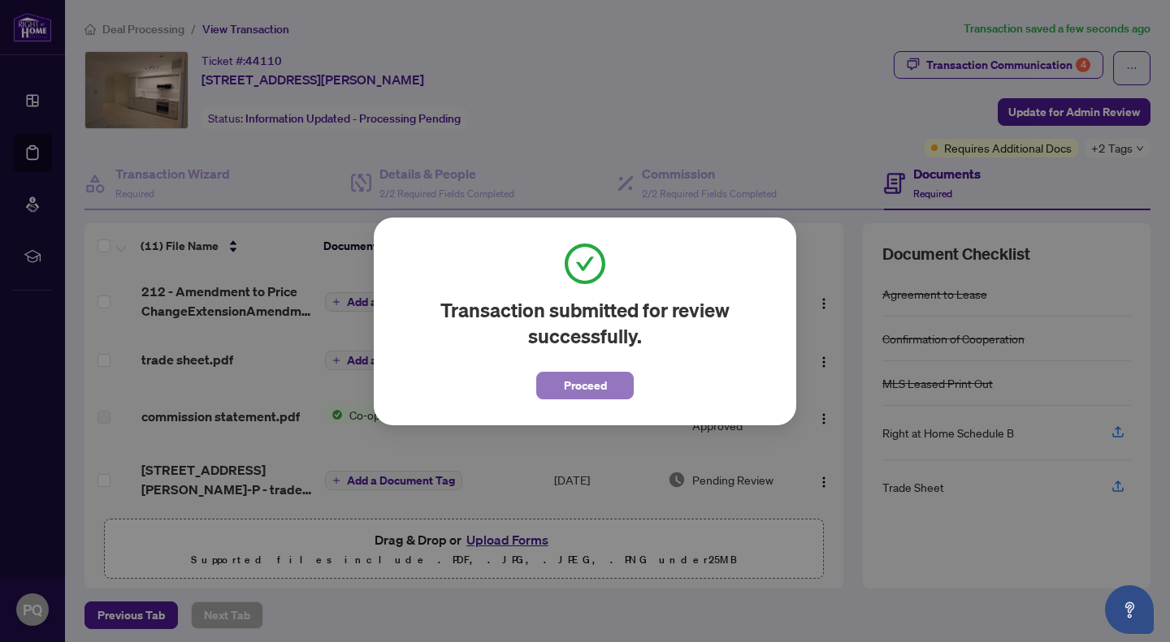
click at [566, 385] on span "Proceed" at bounding box center [585, 386] width 43 height 26
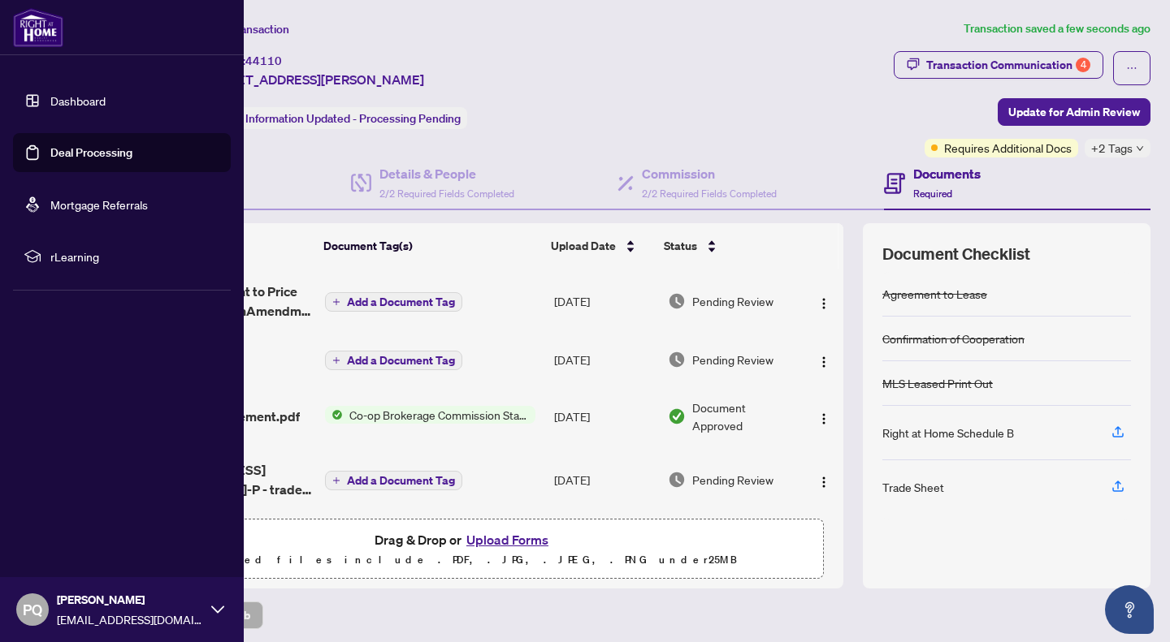
click at [50, 153] on link "Deal Processing" at bounding box center [91, 152] width 82 height 15
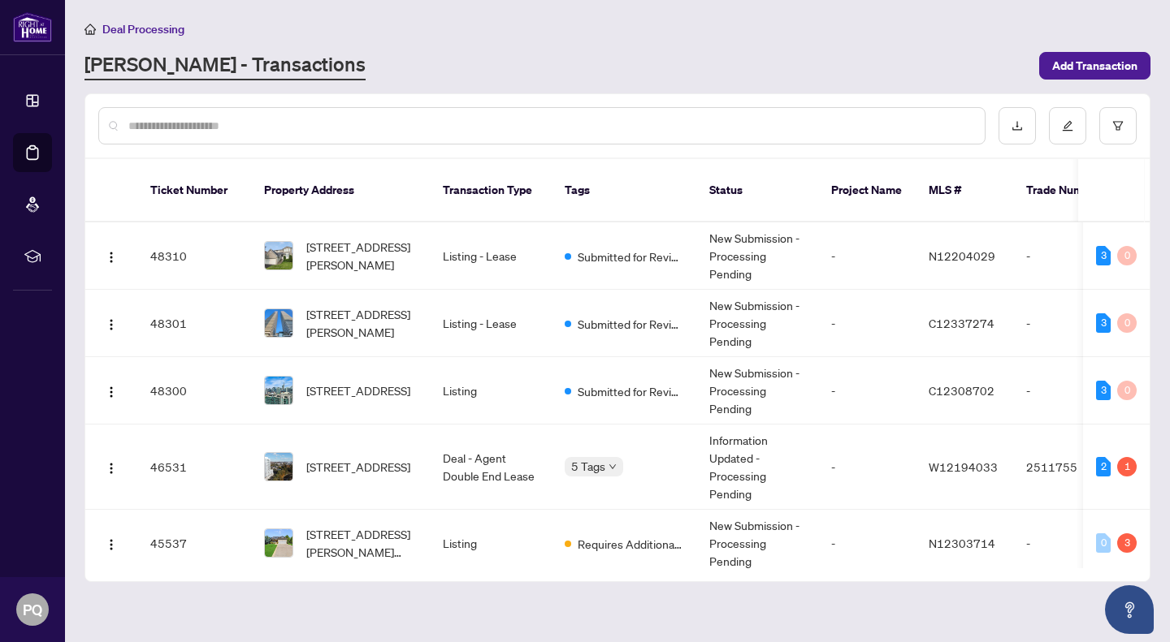
click at [356, 114] on div at bounding box center [541, 125] width 887 height 37
click at [352, 121] on input "text" at bounding box center [549, 126] width 843 height 18
